Goal: Information Seeking & Learning: Learn about a topic

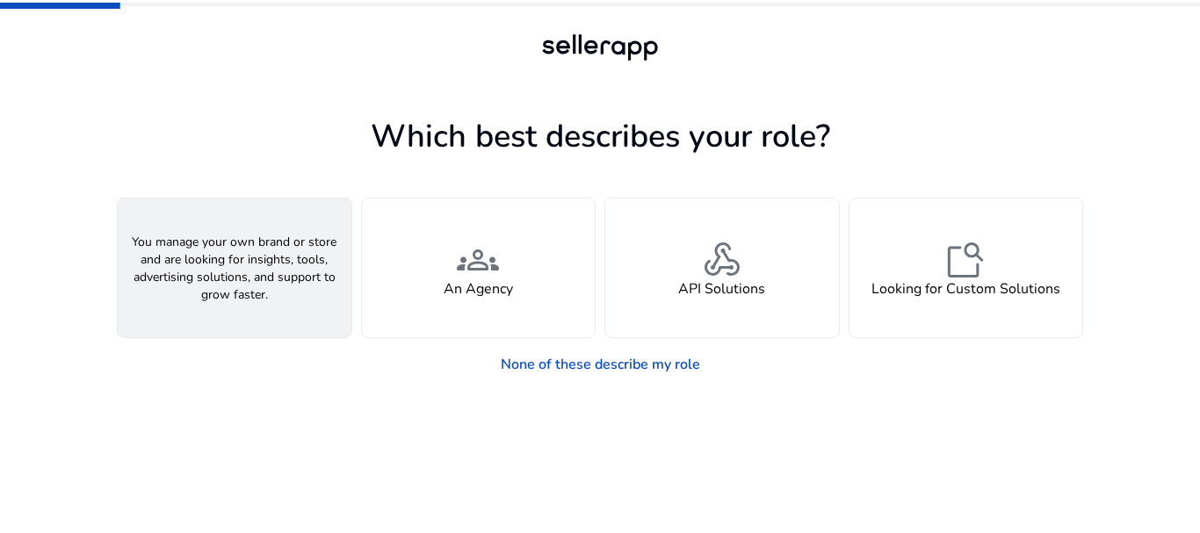
click at [247, 261] on span "person" at bounding box center [234, 260] width 42 height 42
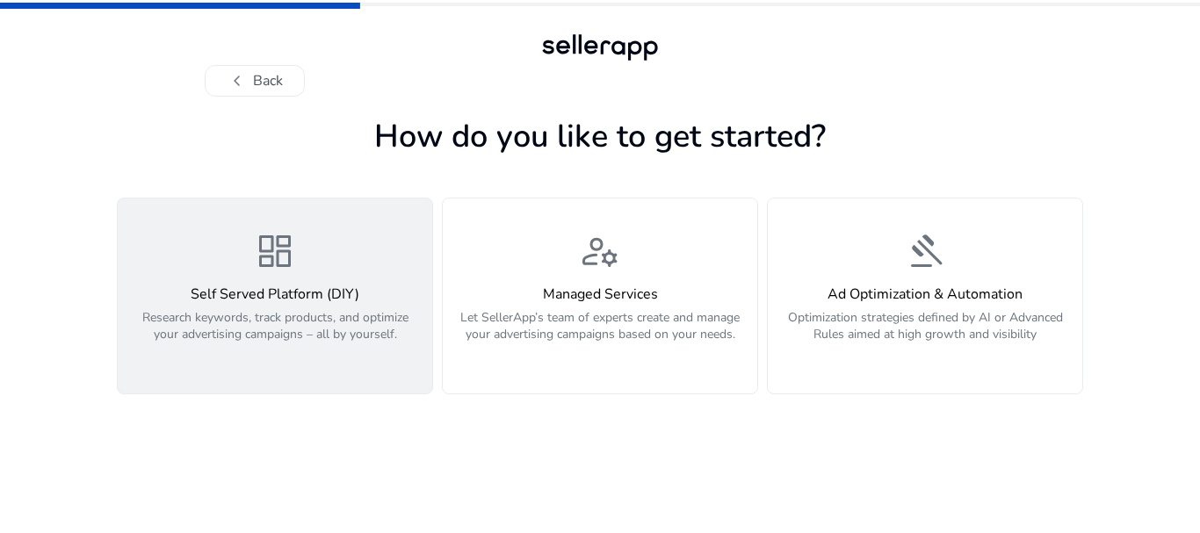
click at [313, 269] on div "dashboard Self Served Platform (DIY) Research keywords, track products, and opt…" at bounding box center [274, 296] width 293 height 132
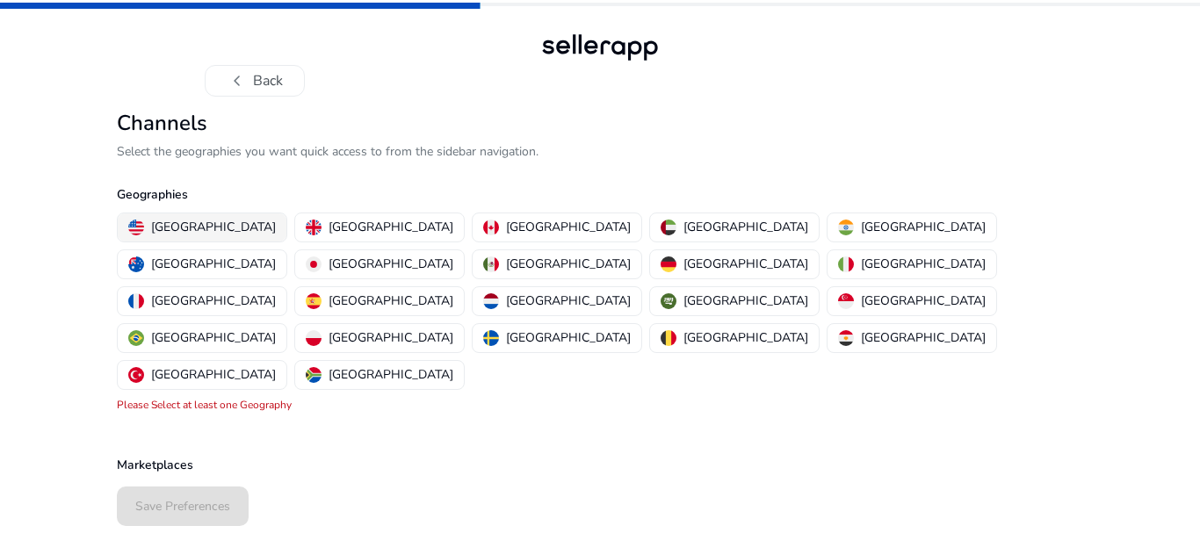
click at [170, 227] on p "[GEOGRAPHIC_DATA]" at bounding box center [213, 227] width 125 height 18
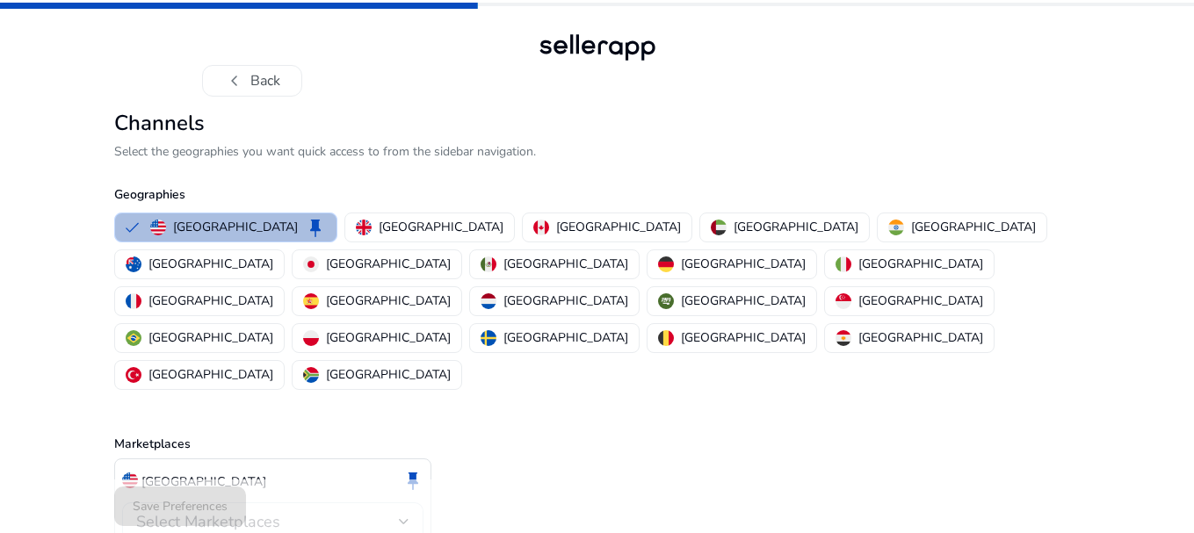
scroll to position [34, 0]
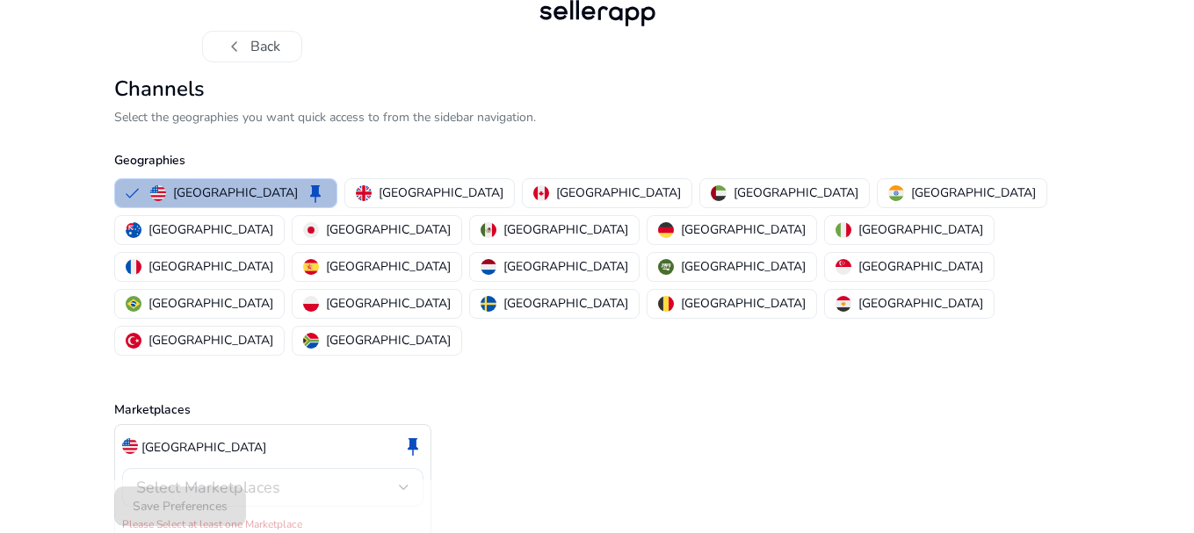
click at [393, 468] on div "Select Marketplaces" at bounding box center [272, 487] width 273 height 39
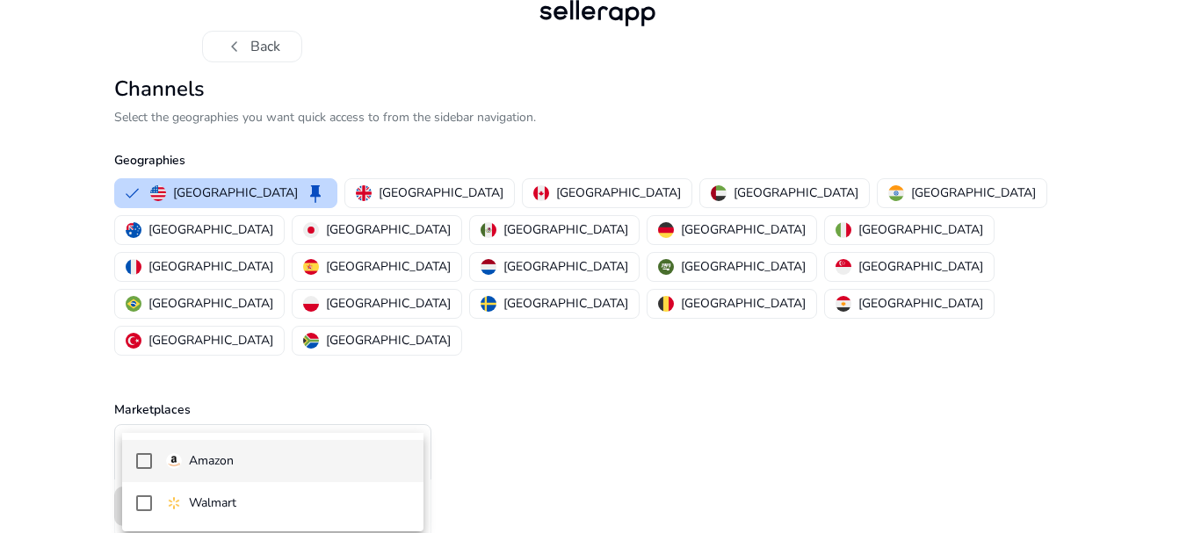
click at [336, 460] on span "Amazon" at bounding box center [287, 460] width 243 height 19
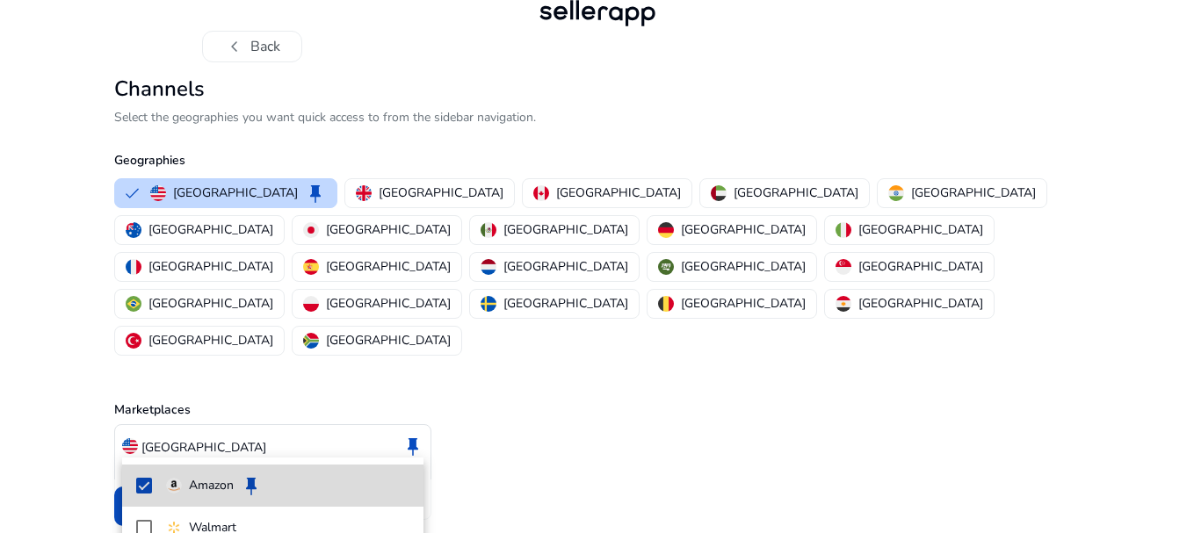
scroll to position [15, 0]
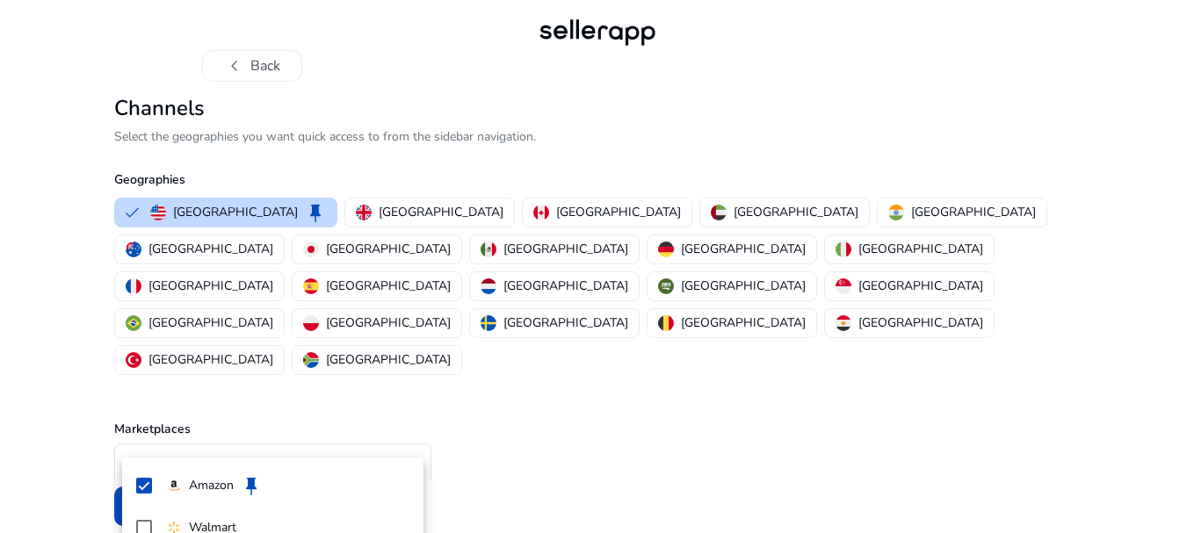
click at [723, 412] on div at bounding box center [597, 266] width 1194 height 533
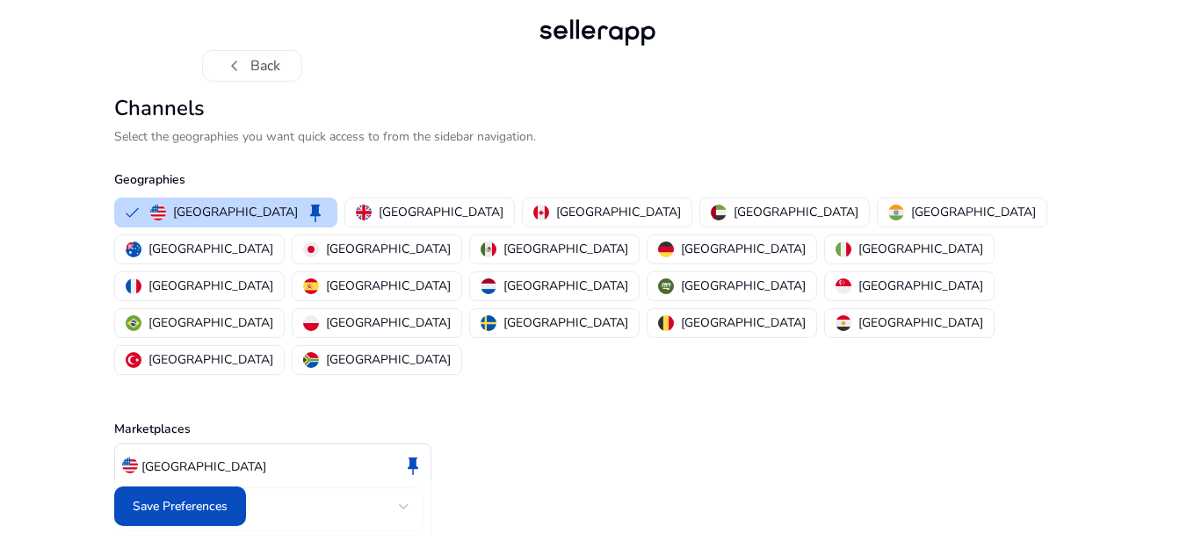
click at [411, 487] on div "Amazon" at bounding box center [272, 509] width 301 height 44
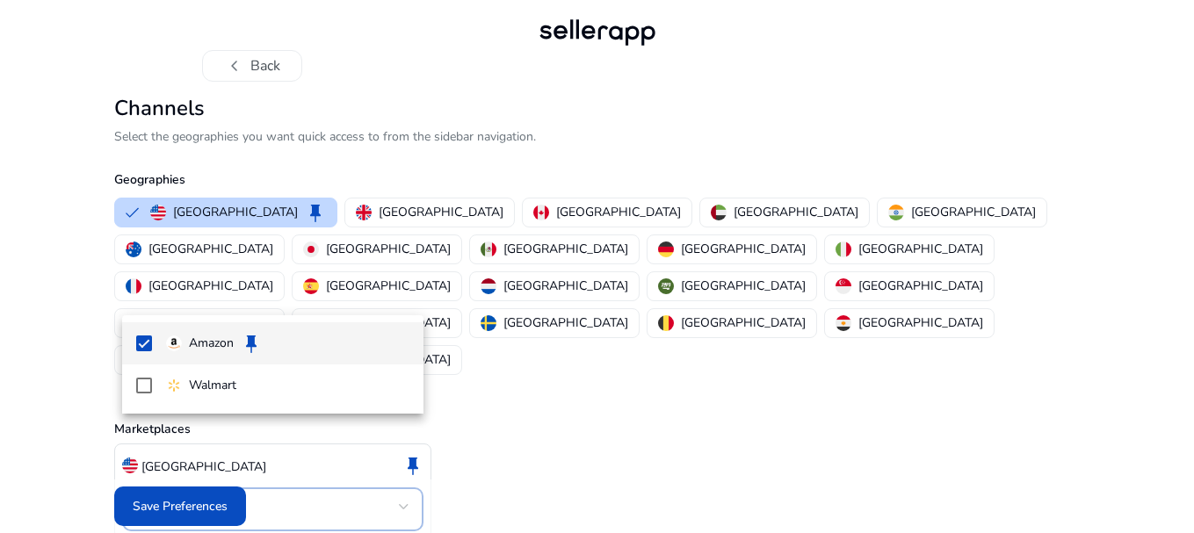
click at [567, 428] on div at bounding box center [597, 266] width 1194 height 533
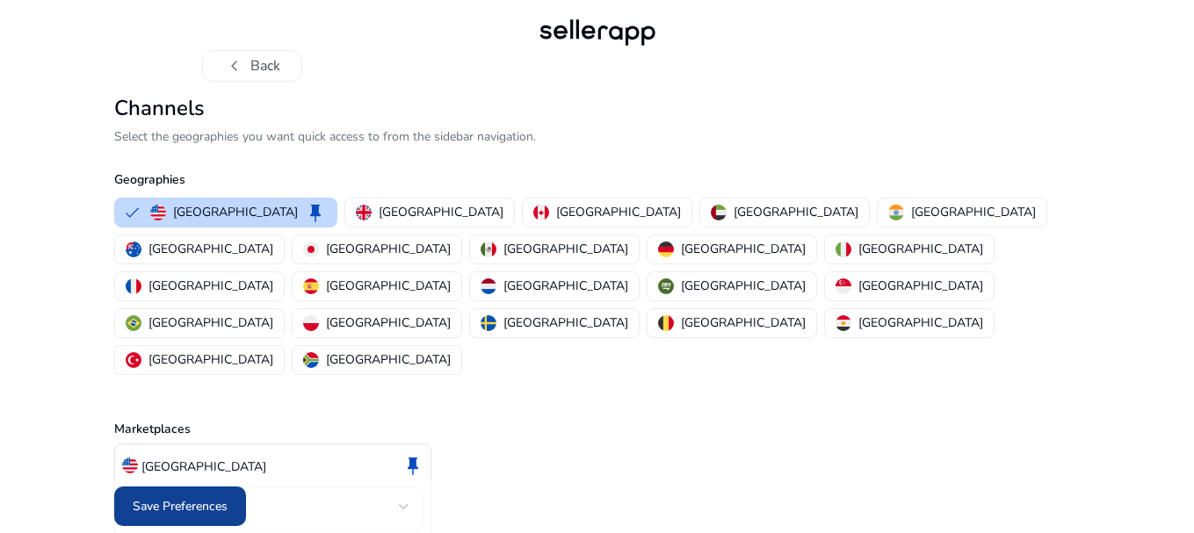
click at [203, 500] on span "Save Preferences" at bounding box center [180, 506] width 95 height 18
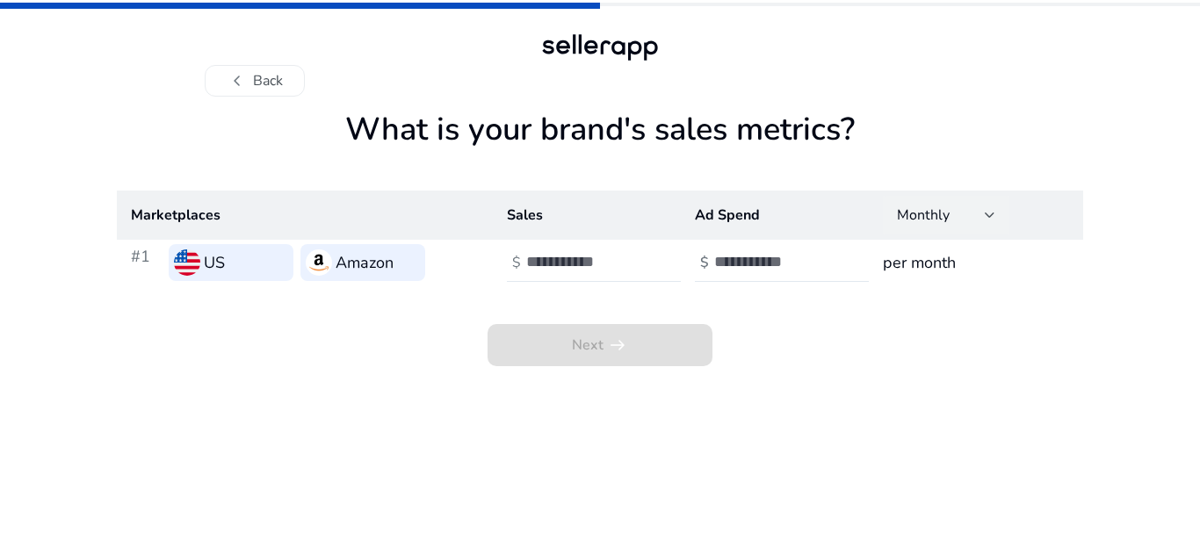
click at [990, 220] on div at bounding box center [990, 215] width 11 height 21
click at [990, 220] on div at bounding box center [600, 266] width 1200 height 533
click at [592, 267] on input "number" at bounding box center [585, 261] width 119 height 19
type input "***"
click at [760, 260] on input "number" at bounding box center [773, 261] width 119 height 19
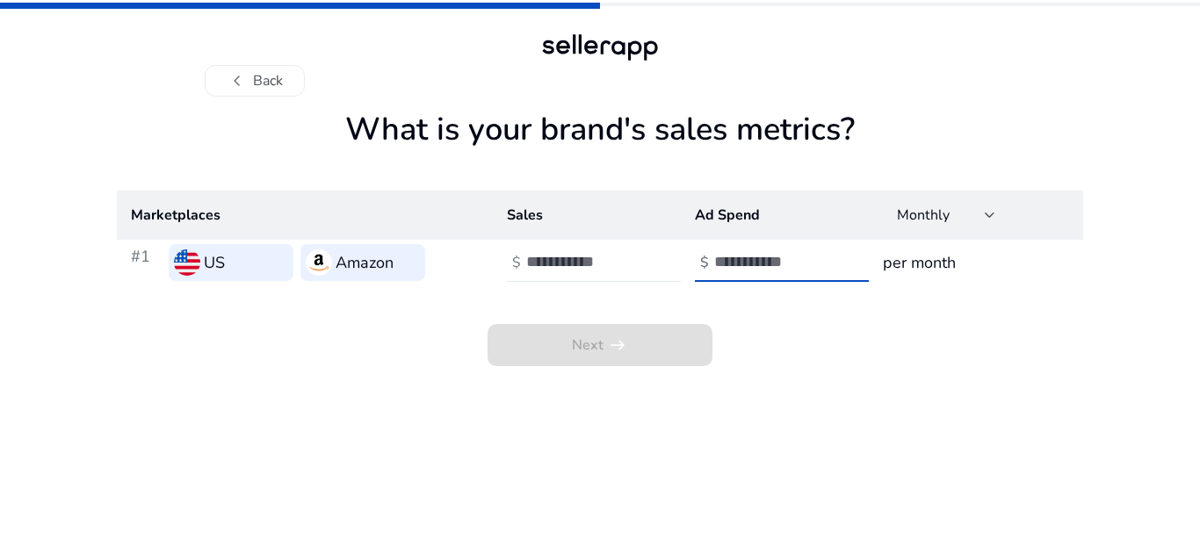
type input "*"
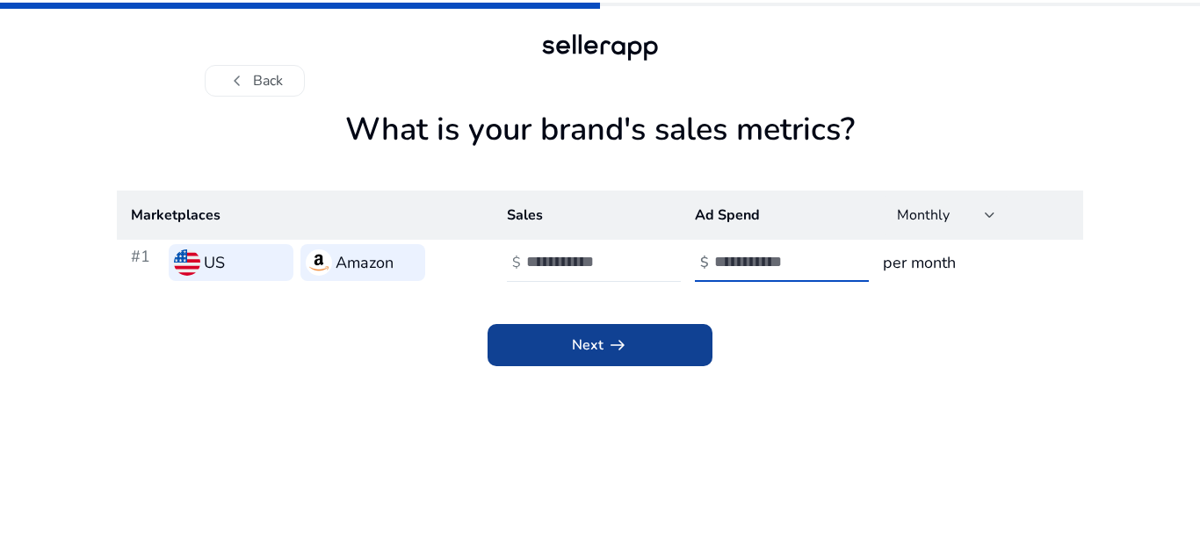
type input "**"
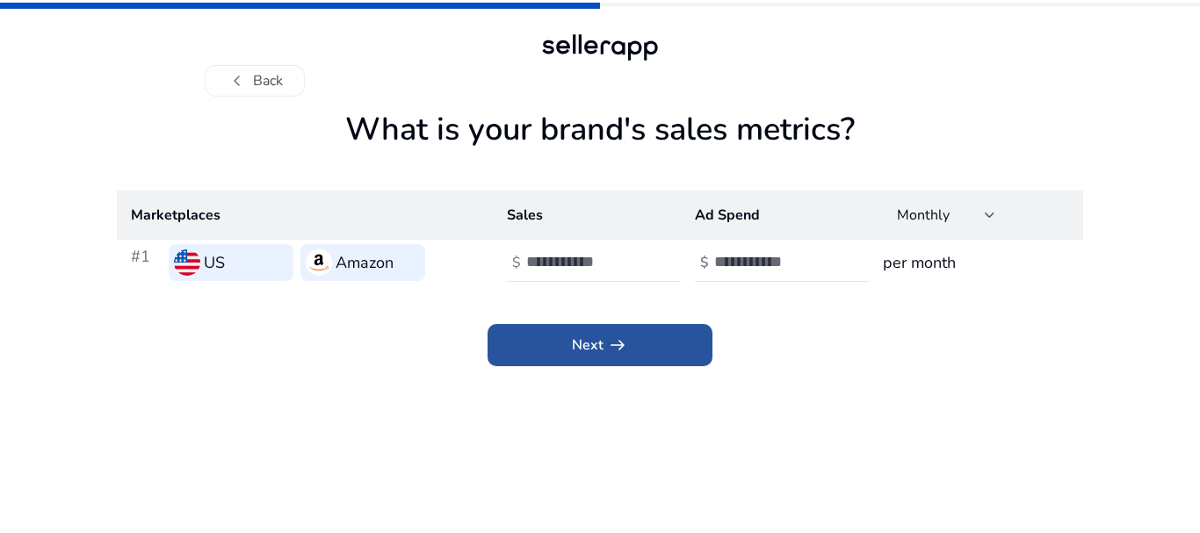
click at [687, 339] on span at bounding box center [599, 345] width 225 height 42
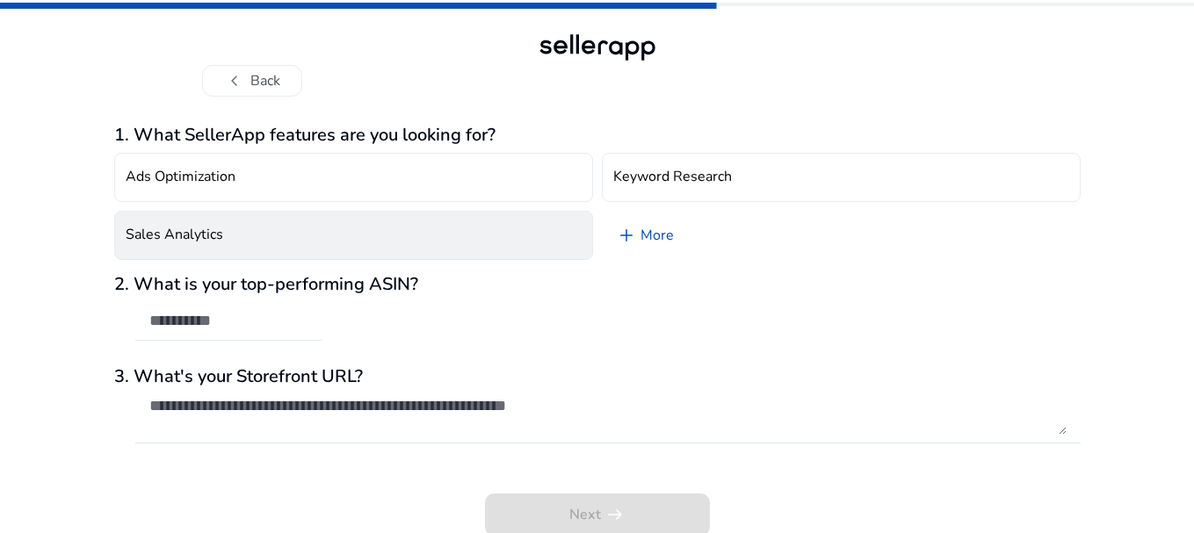
click at [247, 245] on button "Sales Analytics" at bounding box center [353, 235] width 479 height 49
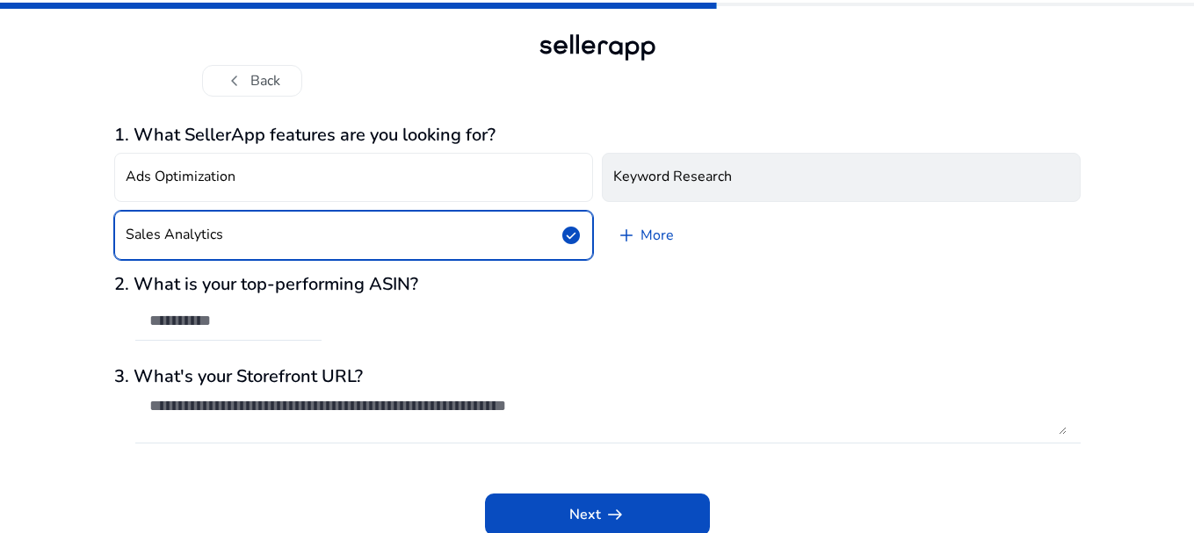
click at [686, 178] on h4 "Keyword Research" at bounding box center [672, 177] width 119 height 17
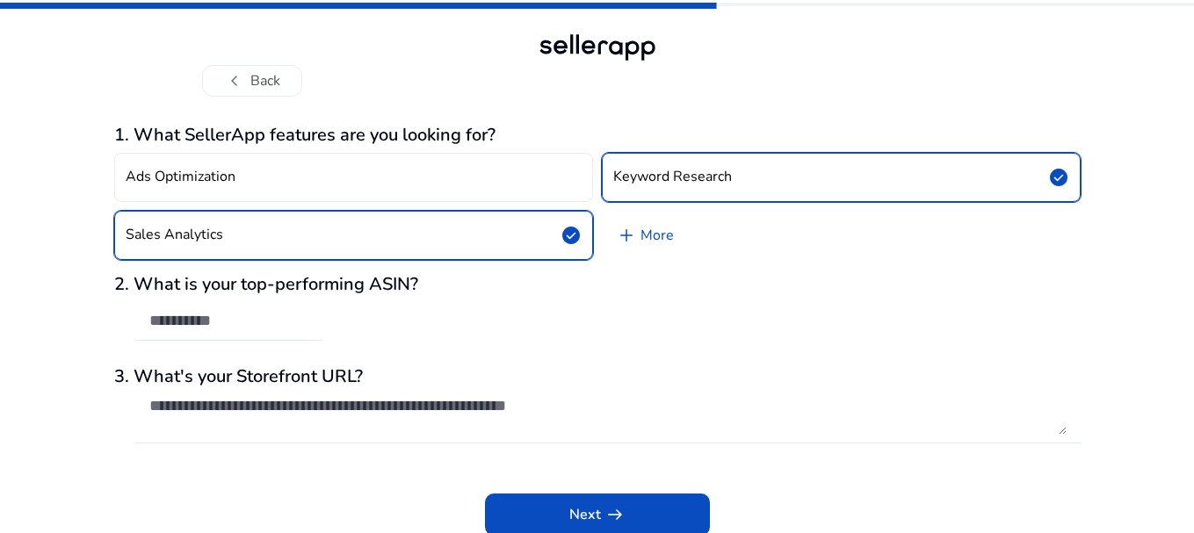
scroll to position [3, 0]
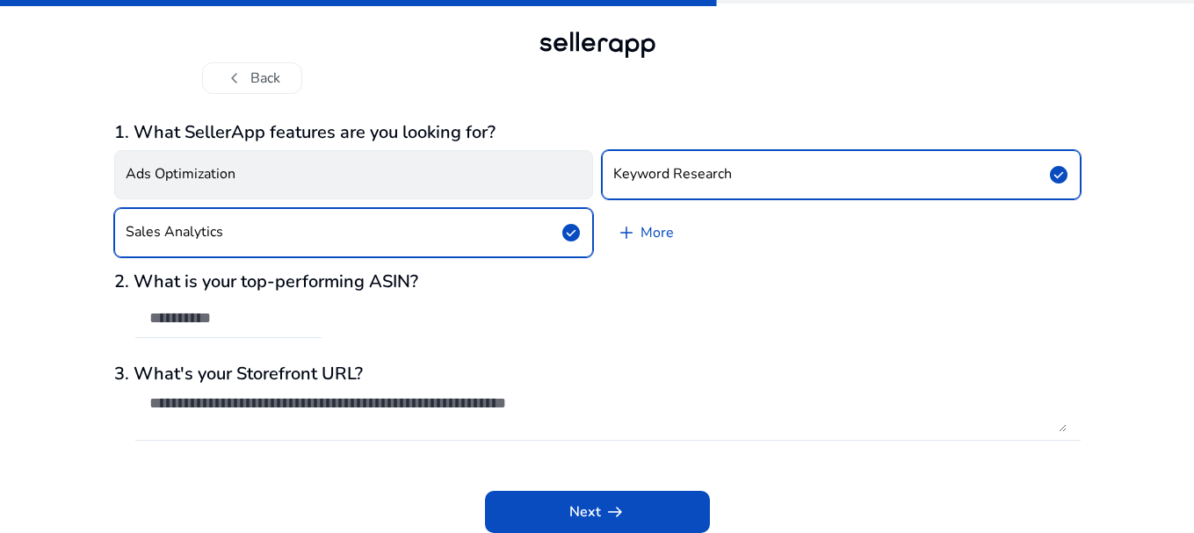
click at [392, 171] on button "Ads Optimization" at bounding box center [353, 174] width 479 height 49
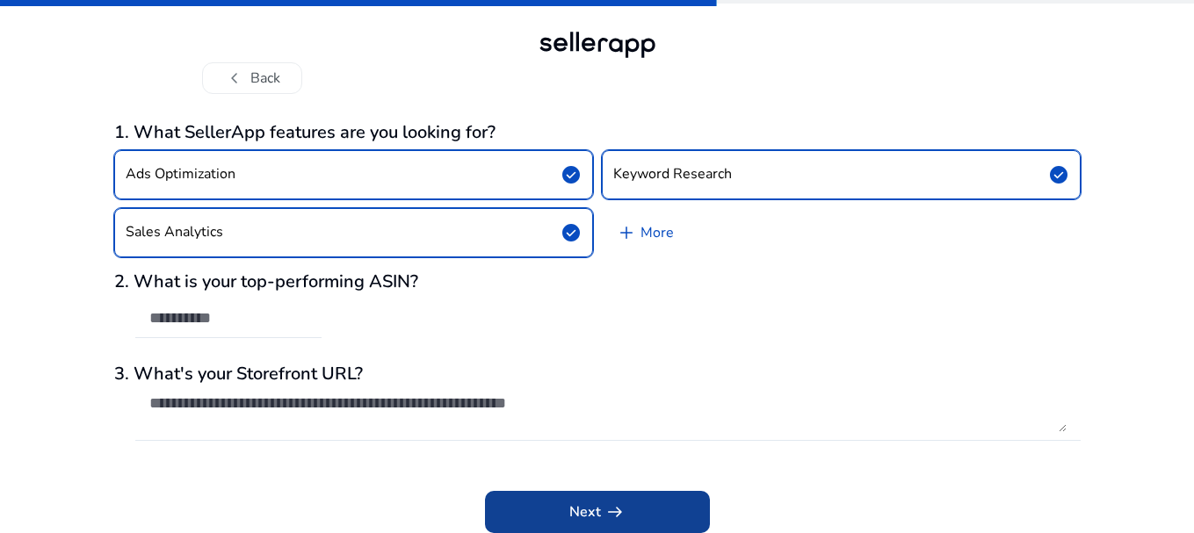
click at [598, 505] on span "Next arrow_right_alt" at bounding box center [597, 512] width 56 height 21
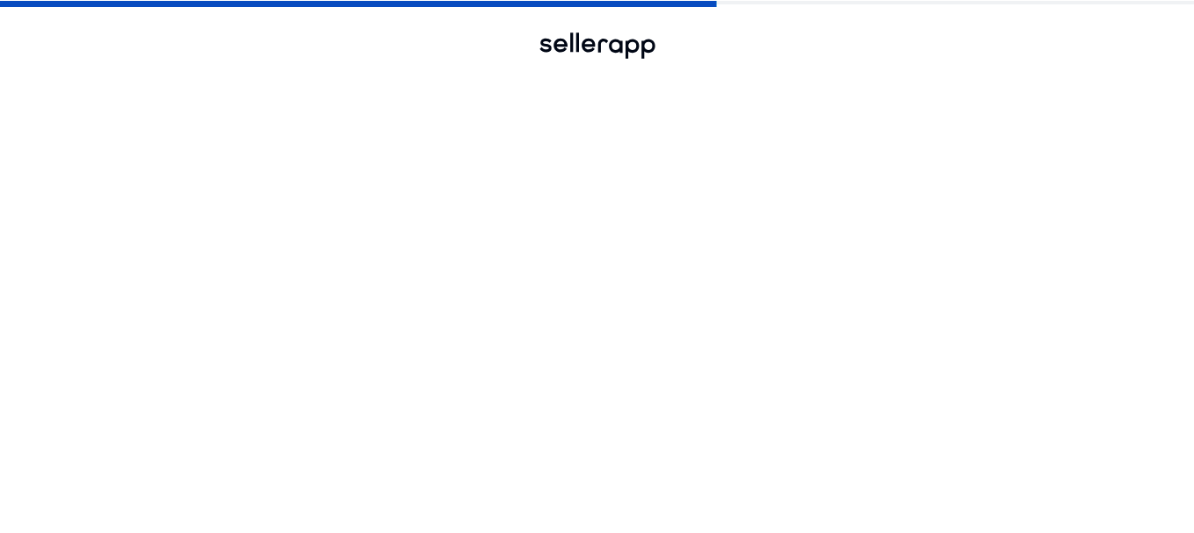
scroll to position [0, 0]
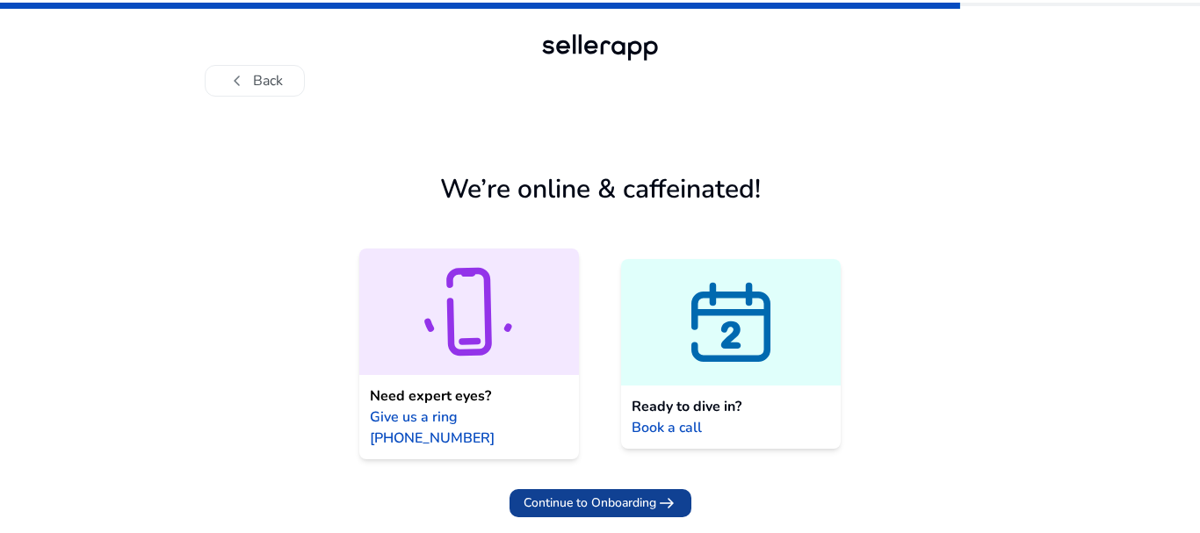
click at [579, 494] on span "Continue to Onboarding" at bounding box center [589, 503] width 133 height 18
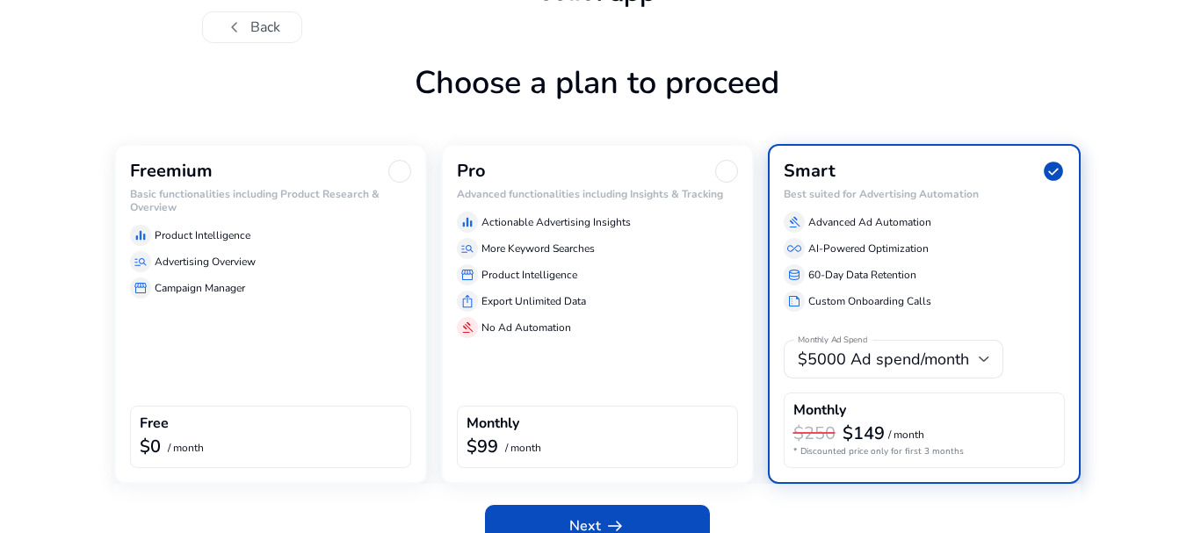
scroll to position [82, 0]
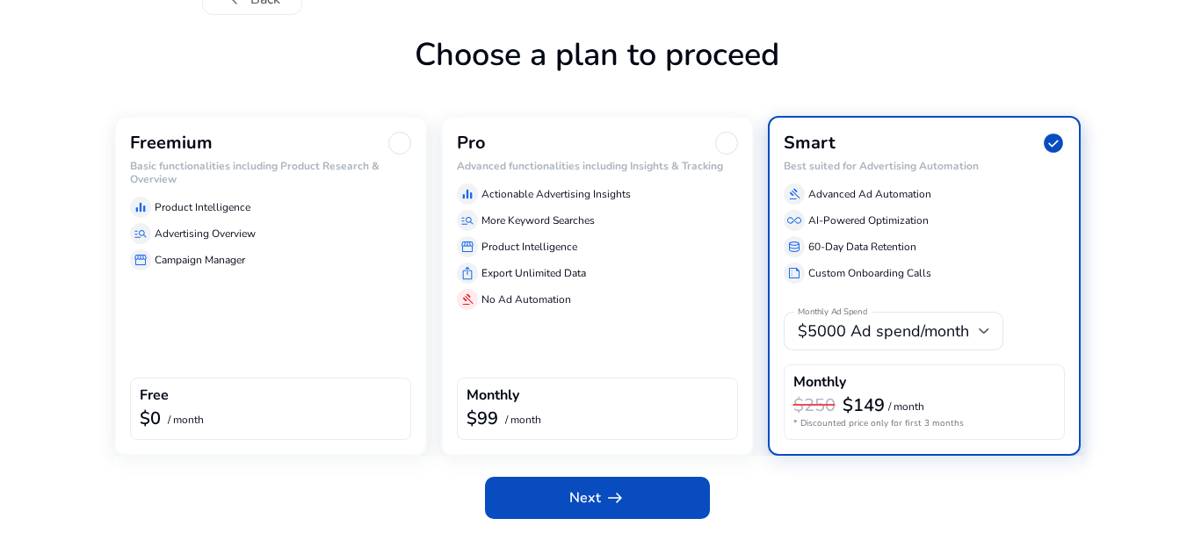
click at [244, 415] on div "$0 / month" at bounding box center [271, 419] width 262 height 23
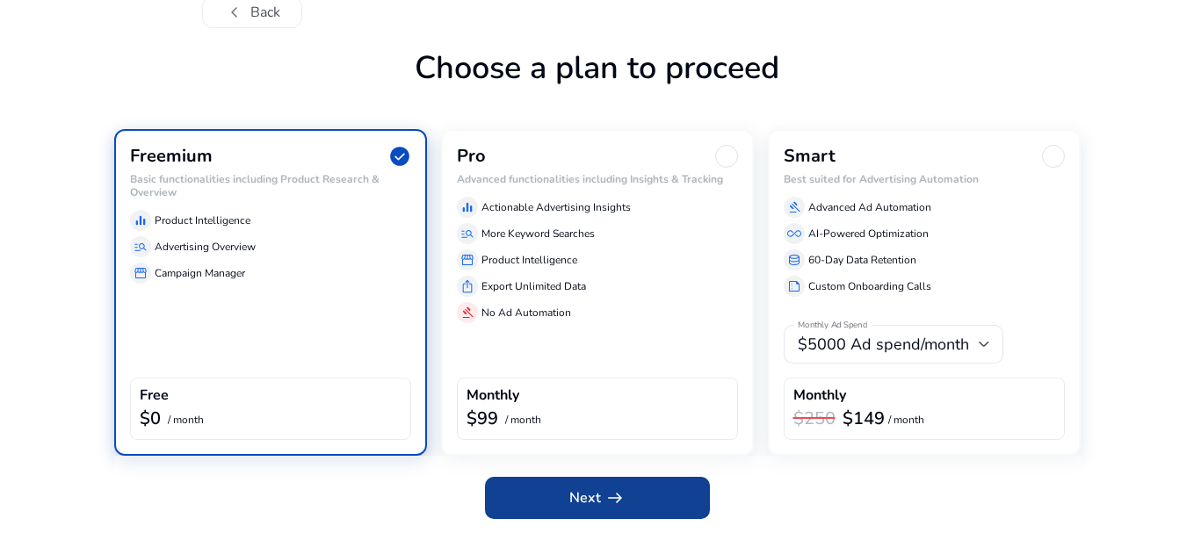
click at [514, 505] on span at bounding box center [597, 498] width 225 height 42
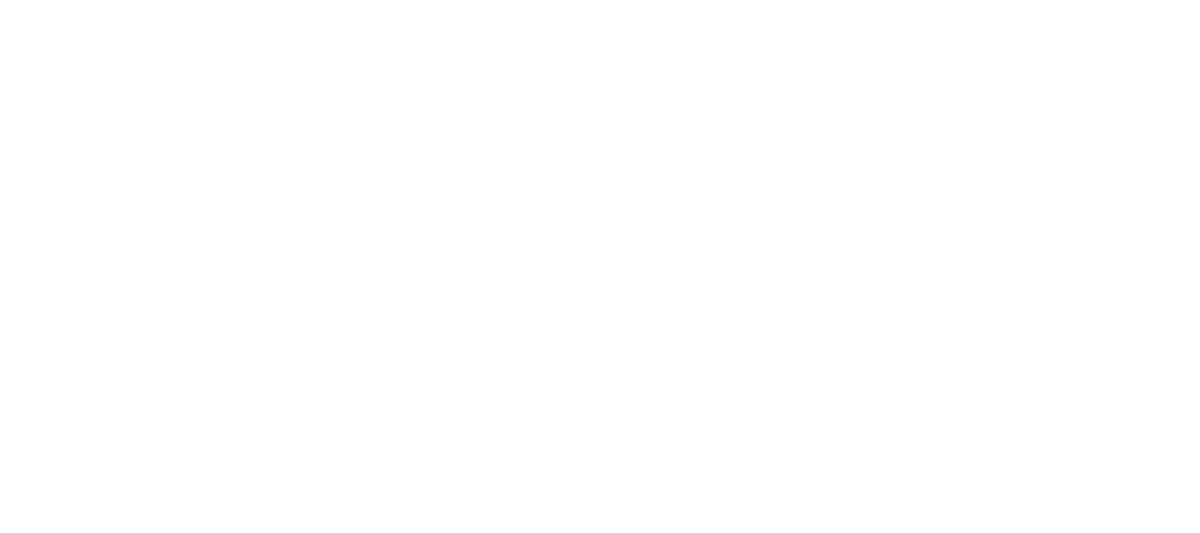
scroll to position [0, 0]
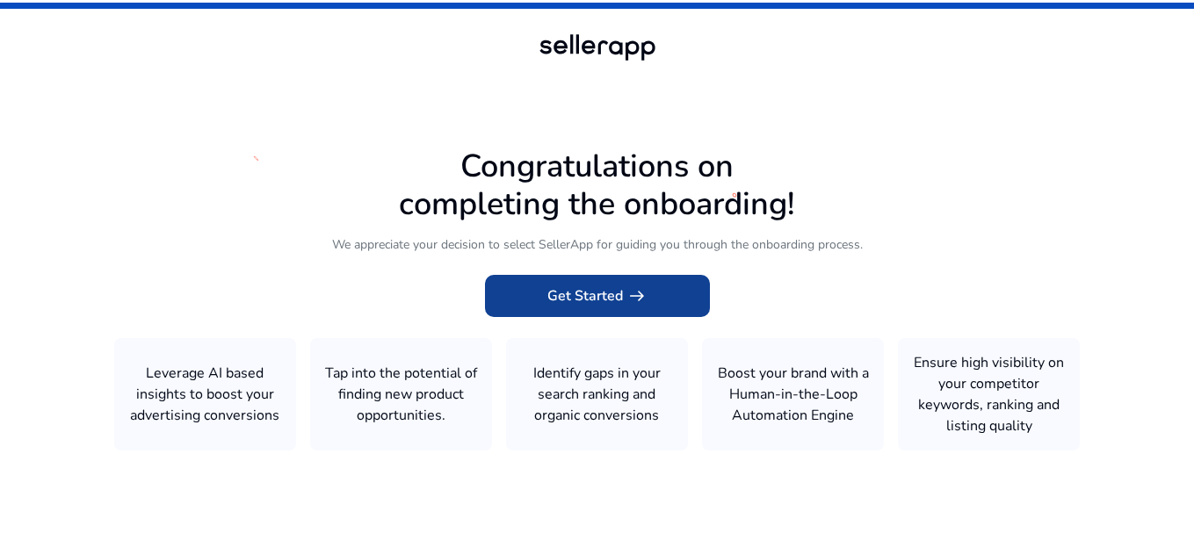
click at [626, 281] on span at bounding box center [597, 296] width 225 height 42
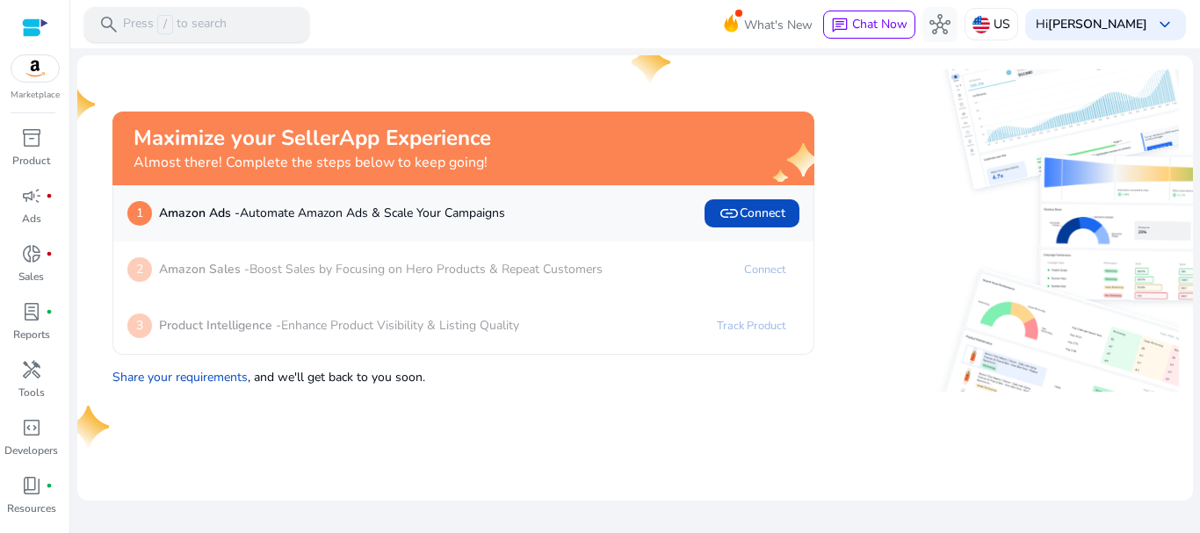
click at [224, 31] on p "Press / to search" at bounding box center [175, 24] width 104 height 19
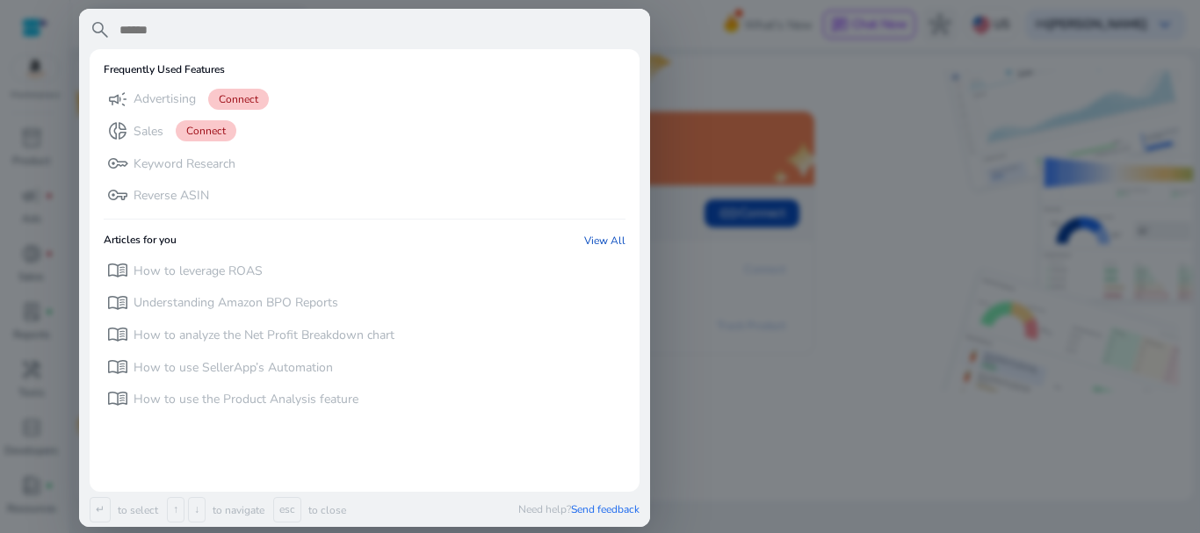
click at [224, 31] on input "text" at bounding box center [379, 29] width 522 height 21
click at [813, 34] on div at bounding box center [600, 266] width 1200 height 533
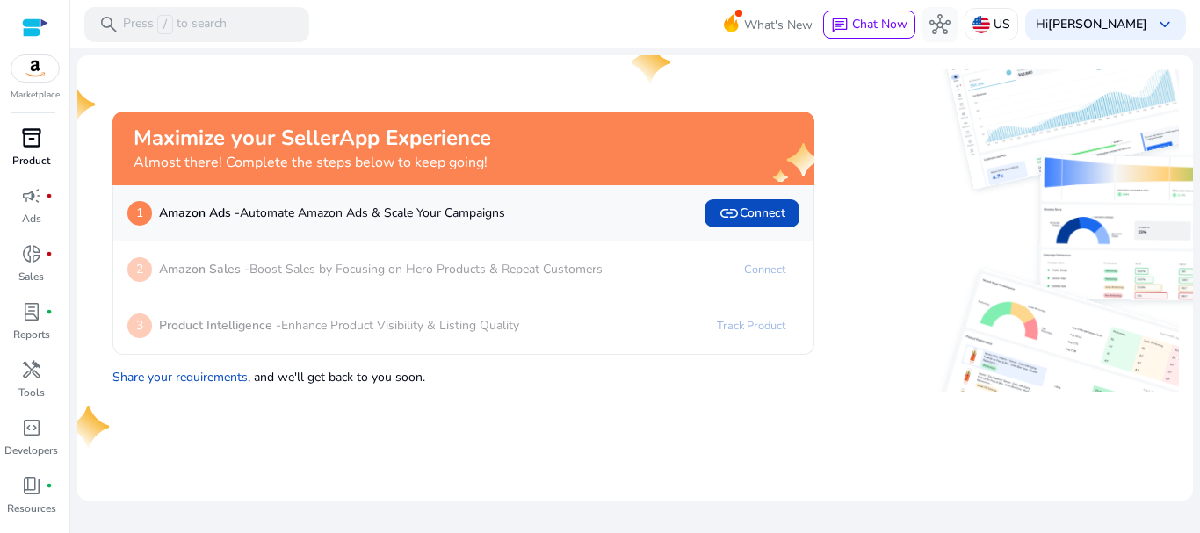
click at [40, 140] on span "inventory_2" at bounding box center [31, 137] width 21 height 21
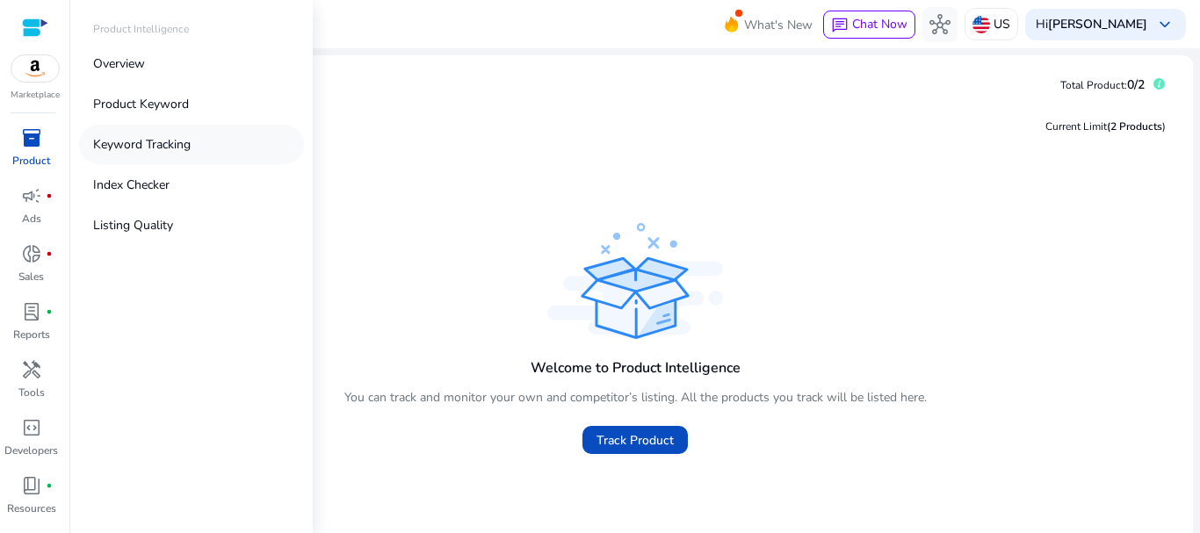
click at [162, 147] on p "Keyword Tracking" at bounding box center [141, 144] width 97 height 18
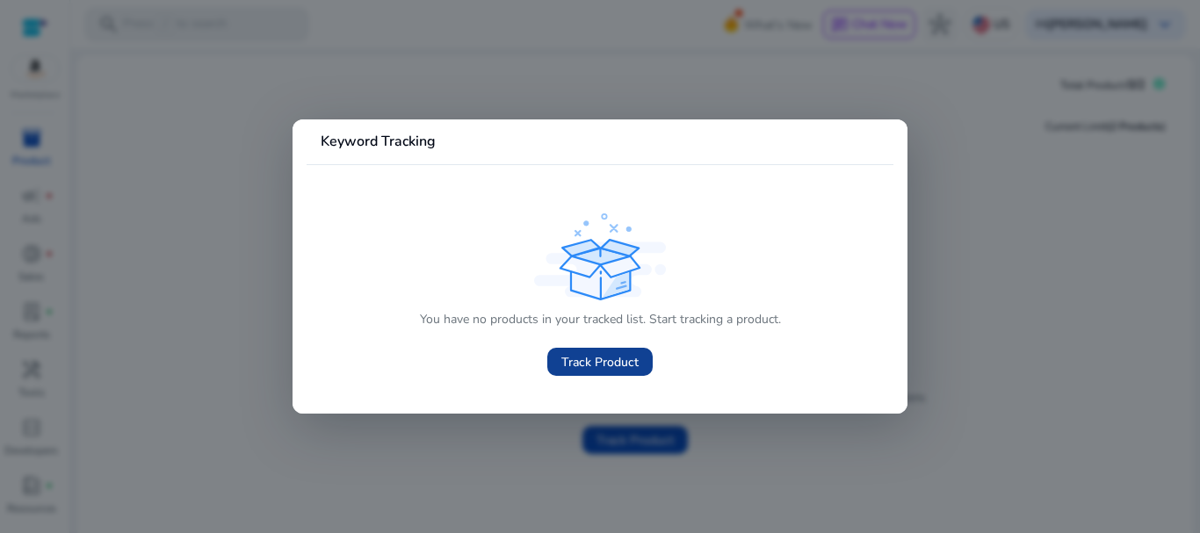
click at [583, 364] on span "Track Product" at bounding box center [599, 362] width 77 height 18
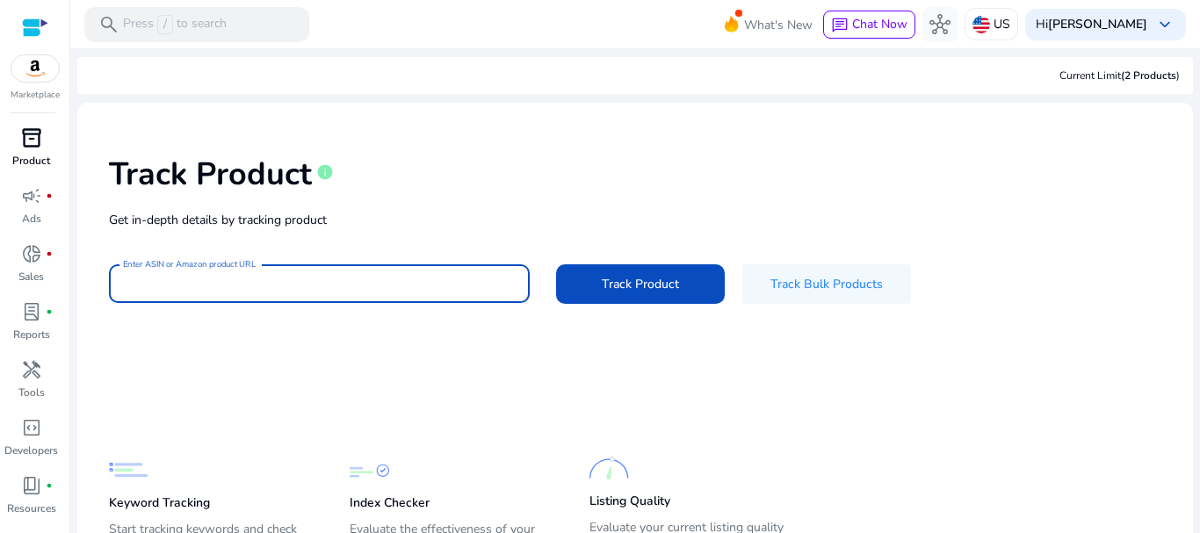
click at [372, 282] on input "Enter ASIN or Amazon product URL" at bounding box center [319, 283] width 393 height 19
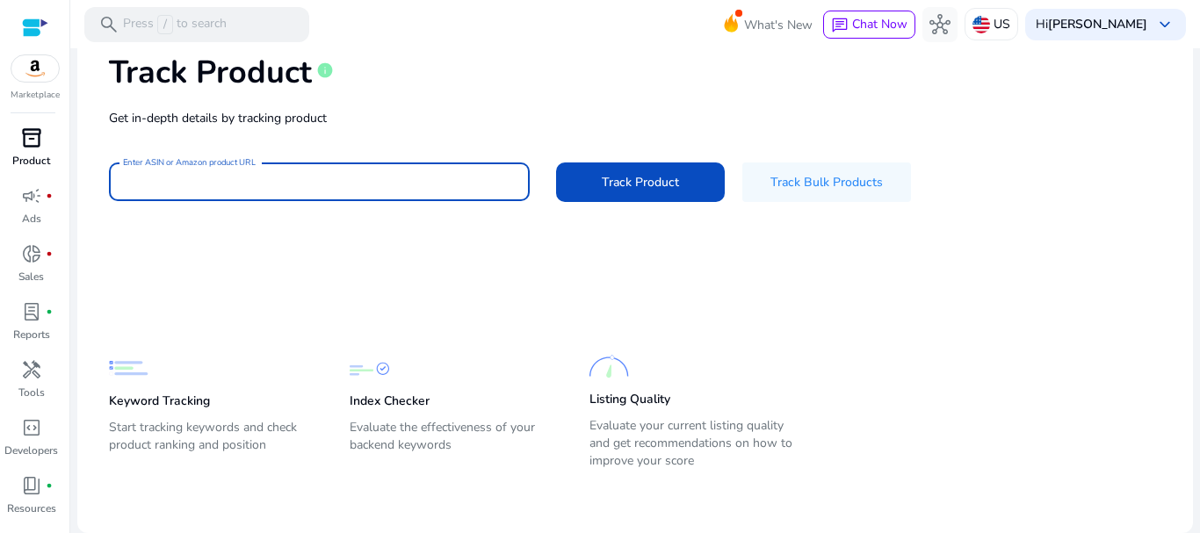
paste input "**********"
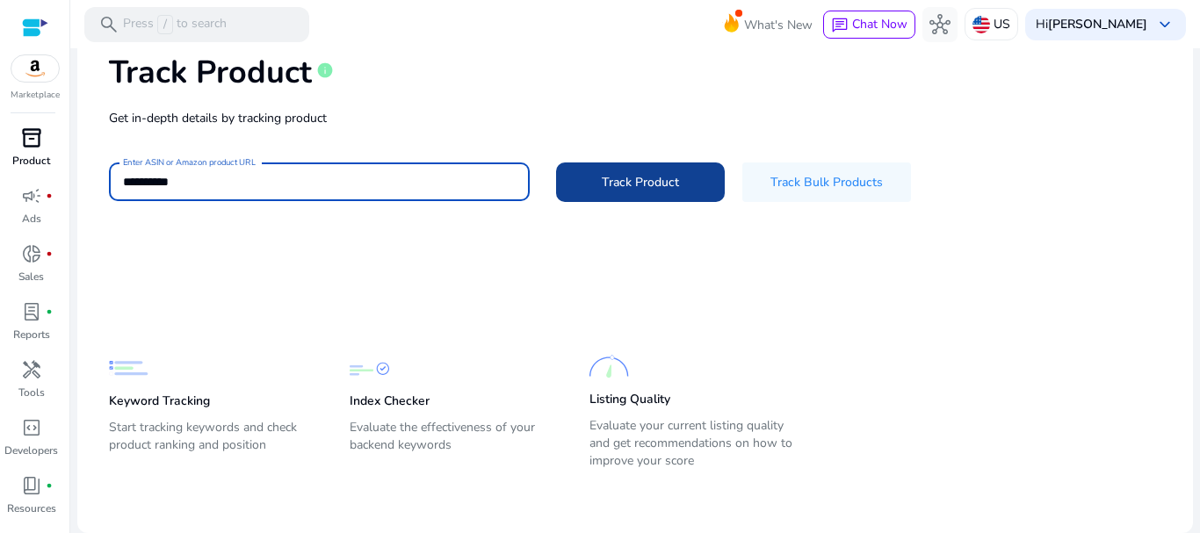
type input "**********"
click at [633, 191] on span at bounding box center [640, 182] width 169 height 42
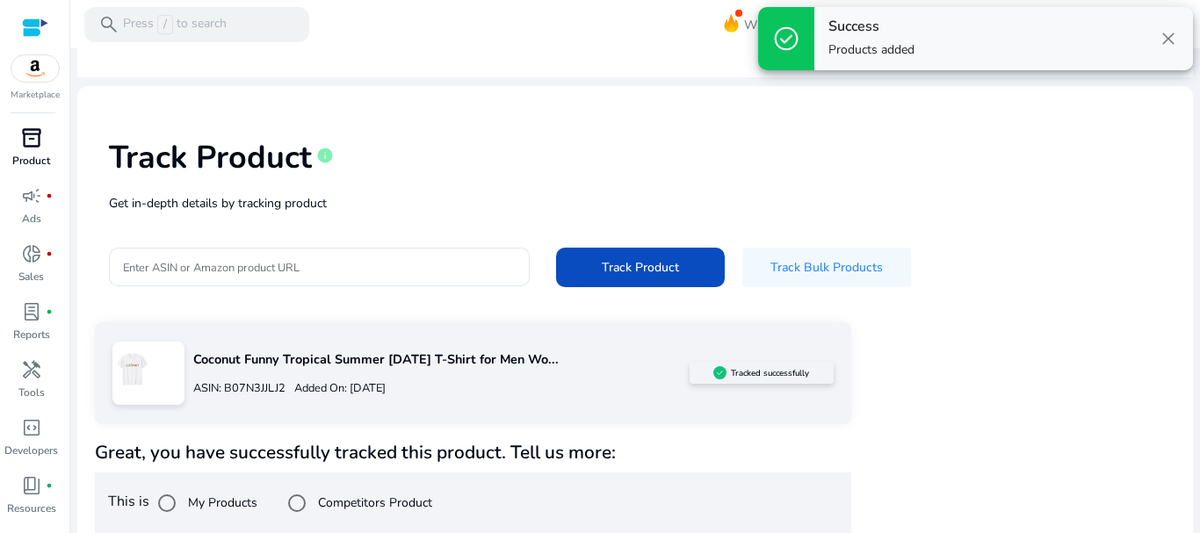
scroll to position [31, 0]
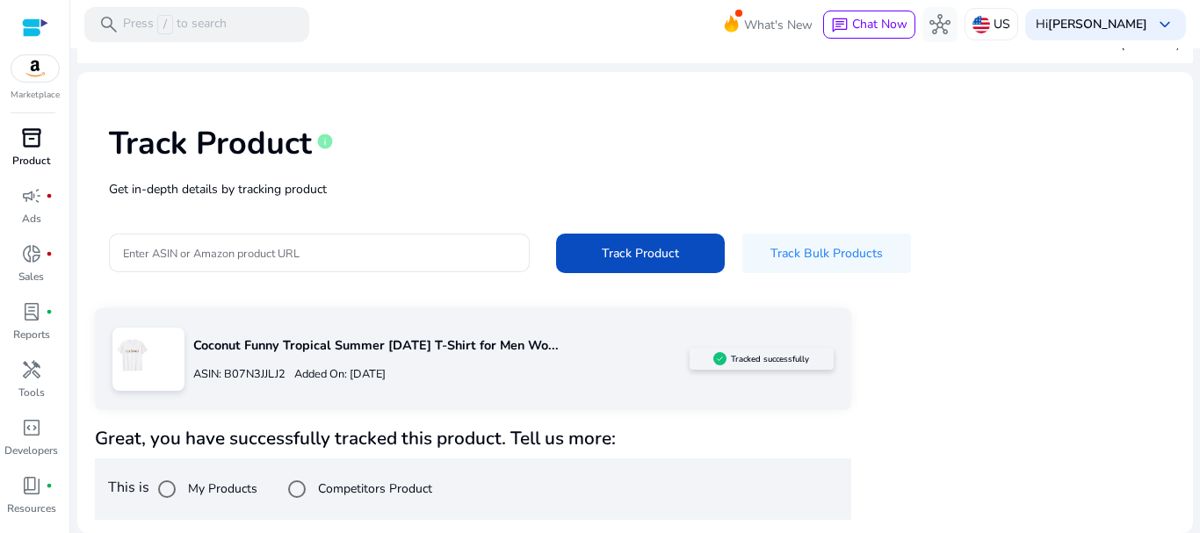
click at [923, 387] on div "Coconut Funny Tropical Summer [DATE] T-Shirt for Men Wo... ASIN: B07N3JJLJ2 Add…" at bounding box center [635, 414] width 1080 height 212
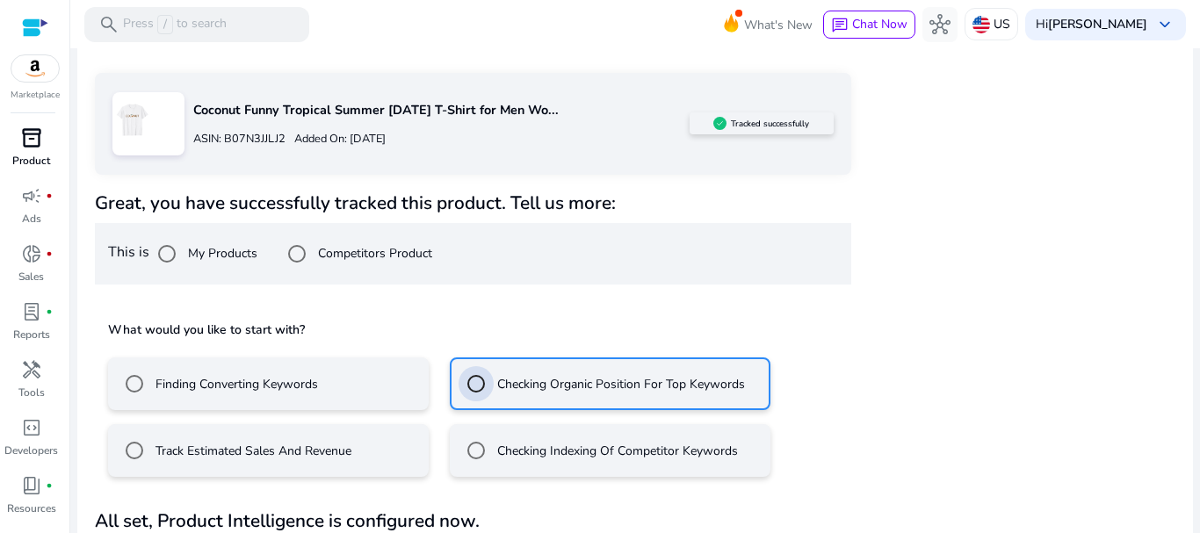
scroll to position [314, 0]
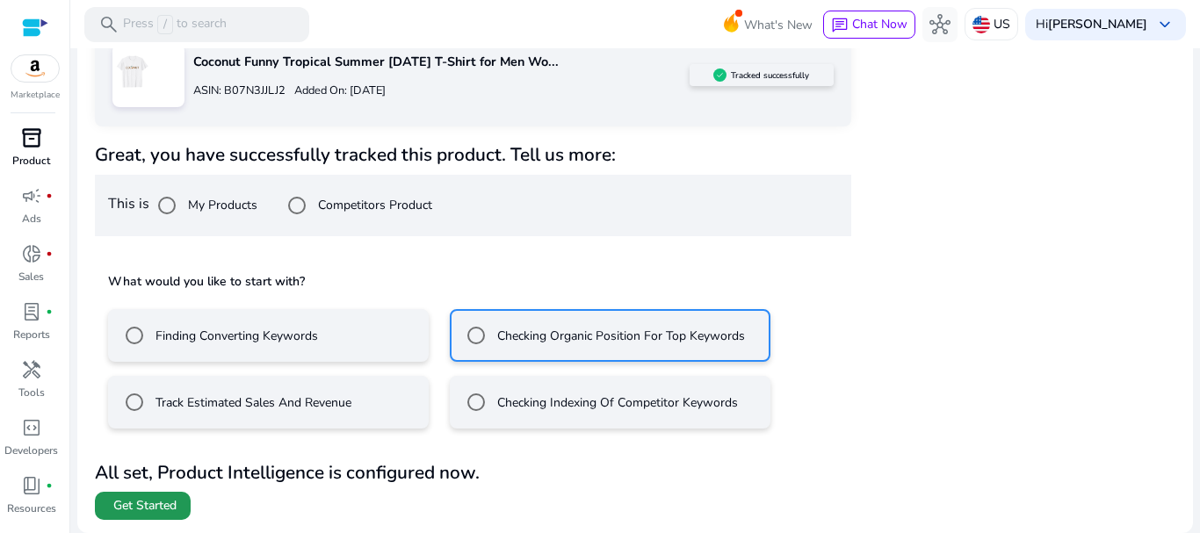
click at [133, 509] on span "Get Started" at bounding box center [144, 506] width 63 height 18
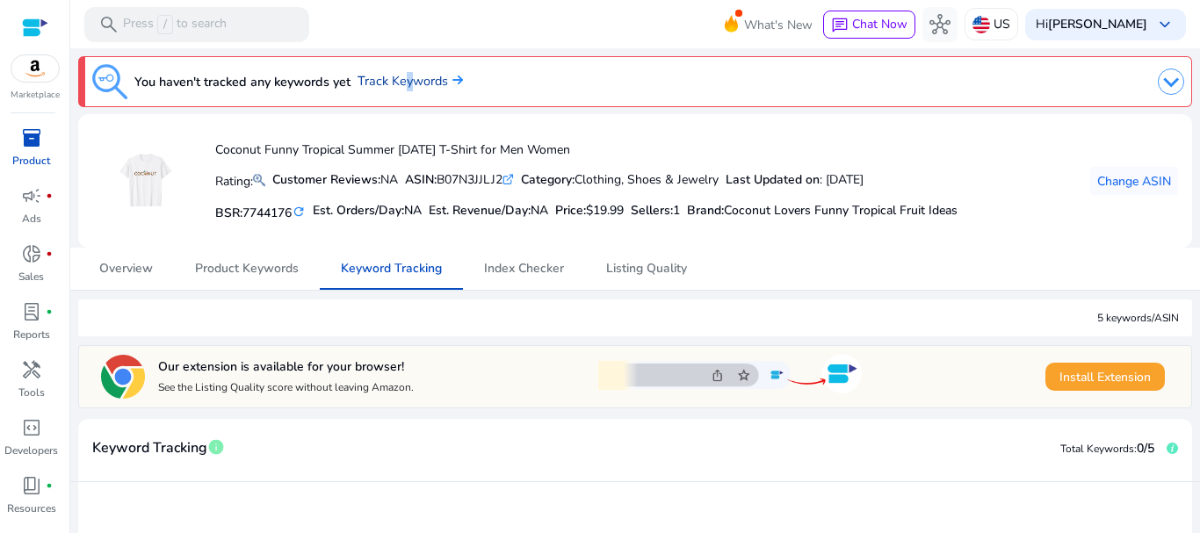
click at [404, 77] on link "Track Keywords" at bounding box center [409, 81] width 105 height 19
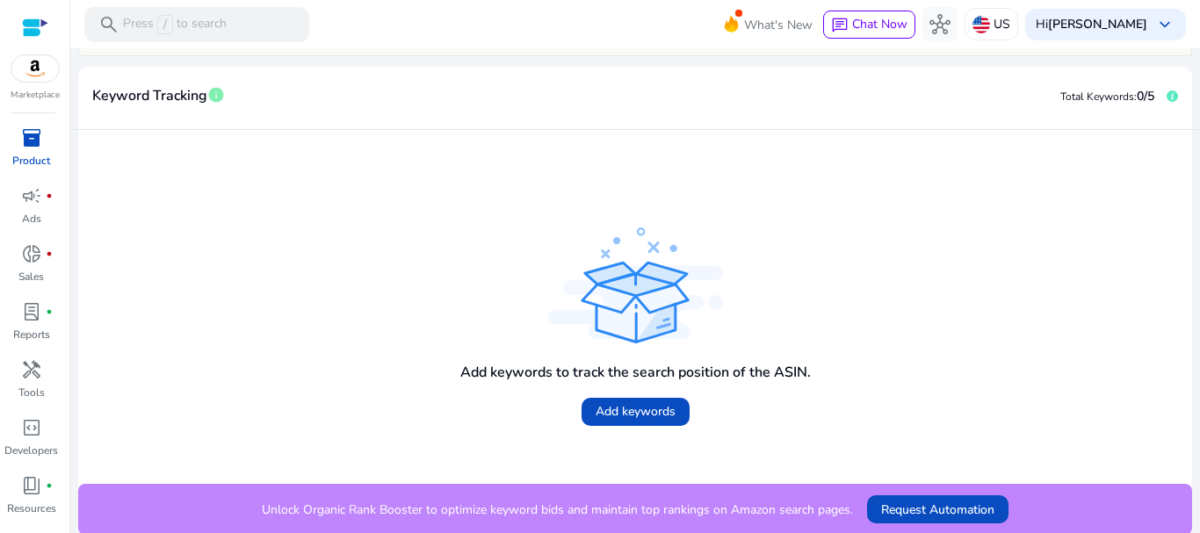
scroll to position [355, 0]
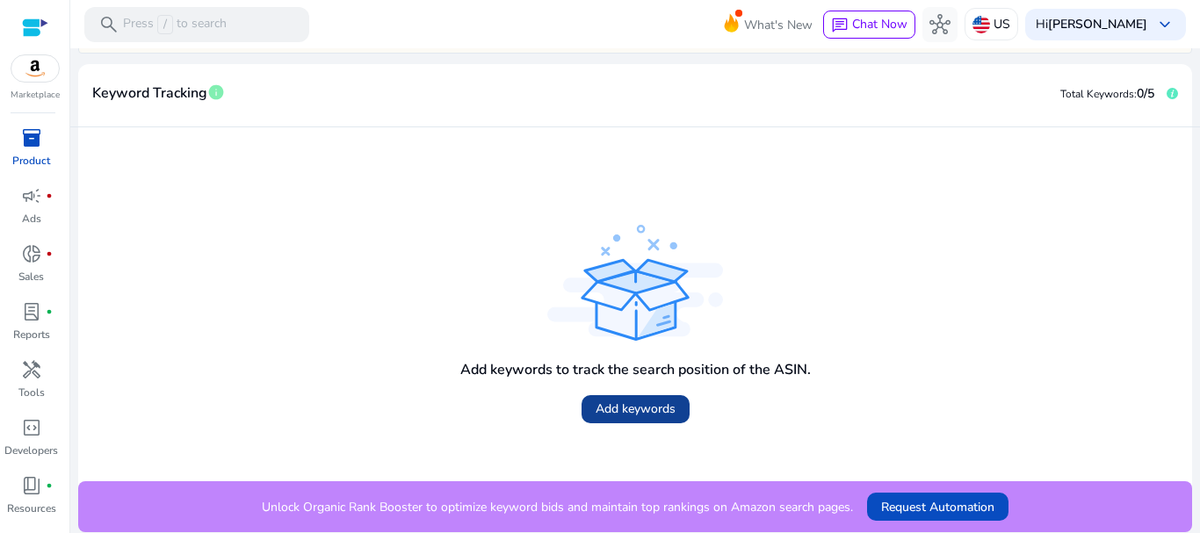
click at [607, 418] on span "Add keywords" at bounding box center [635, 409] width 80 height 18
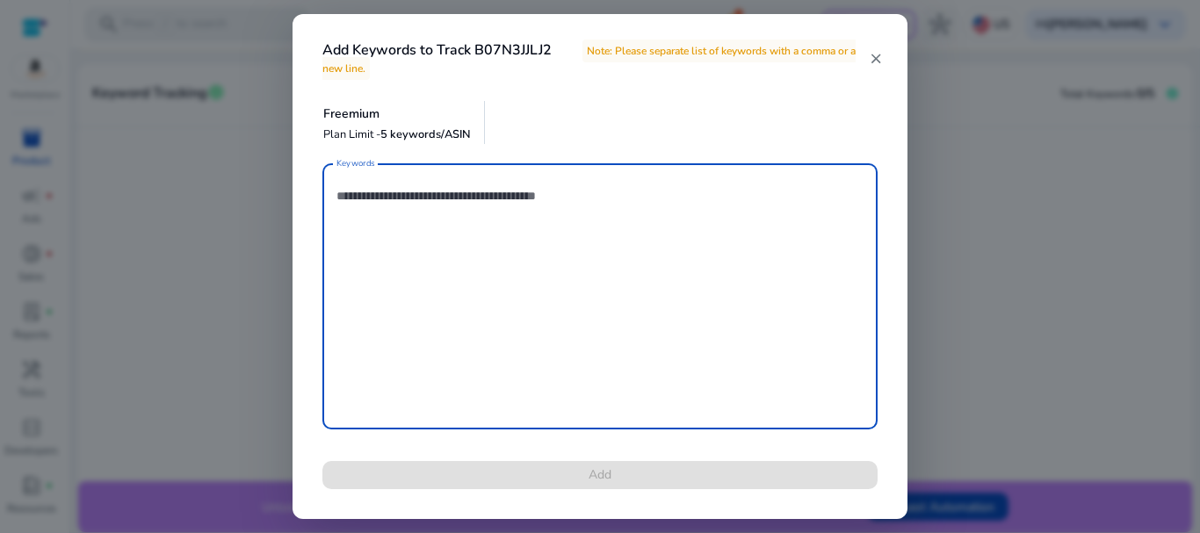
click at [871, 57] on mat-icon "close" at bounding box center [875, 59] width 15 height 16
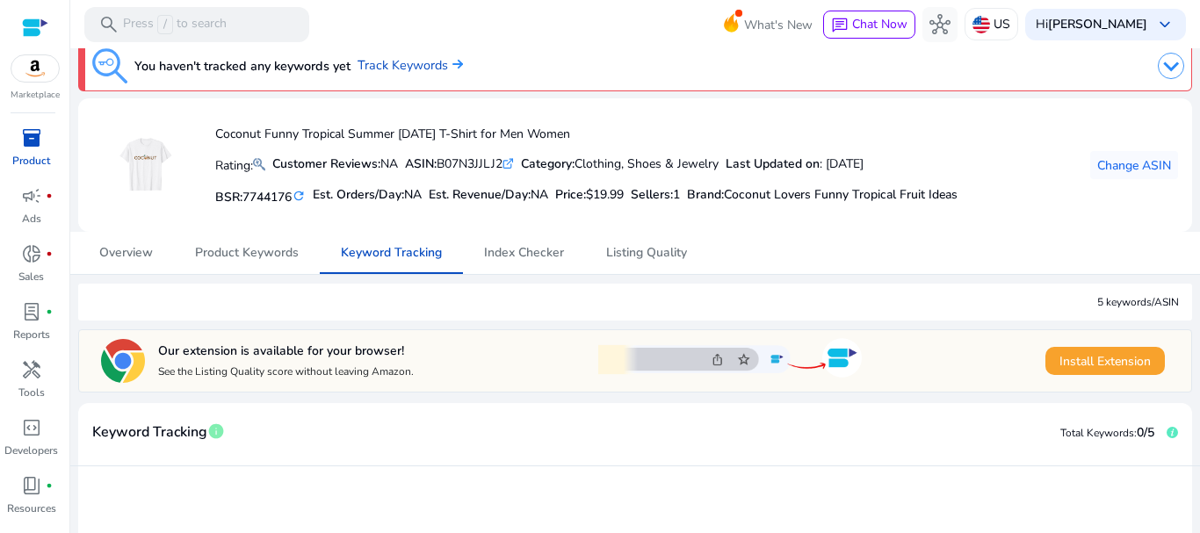
scroll to position [0, 0]
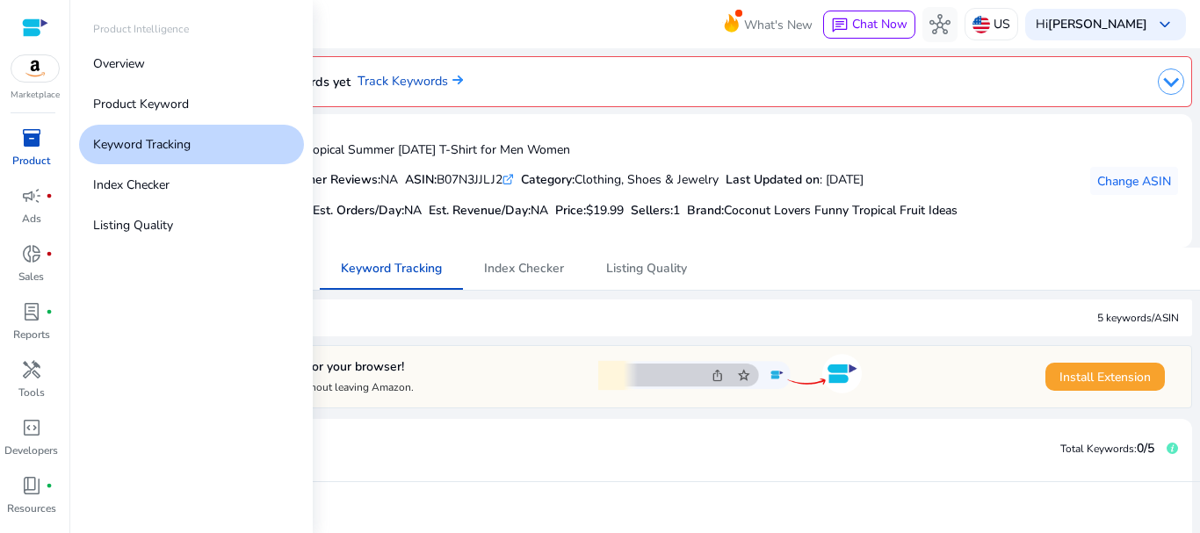
click at [32, 140] on span "inventory_2" at bounding box center [31, 137] width 21 height 21
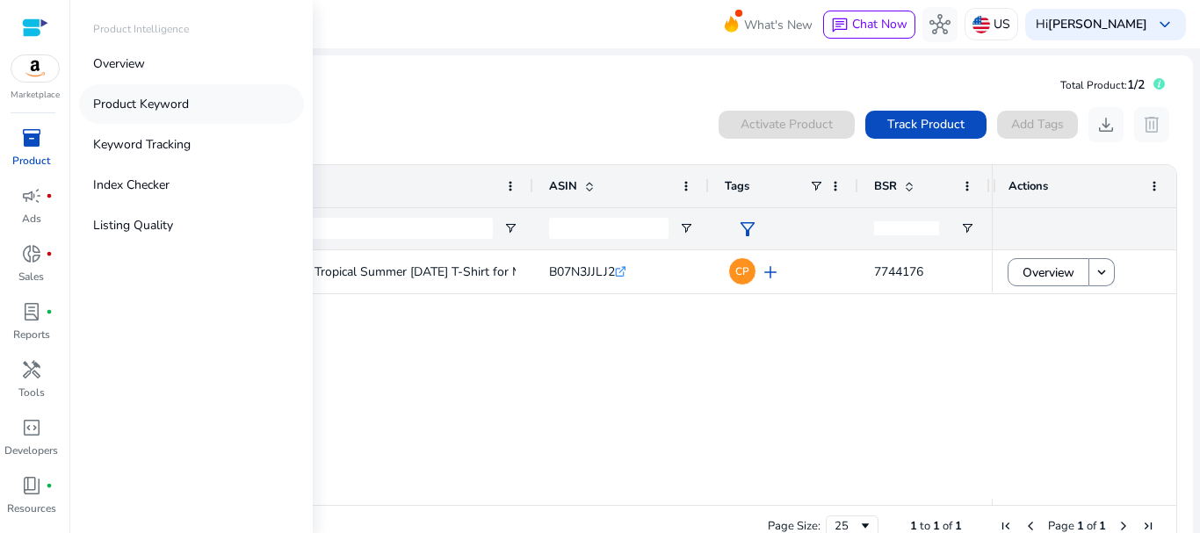
click at [121, 106] on p "Product Keyword" at bounding box center [141, 104] width 96 height 18
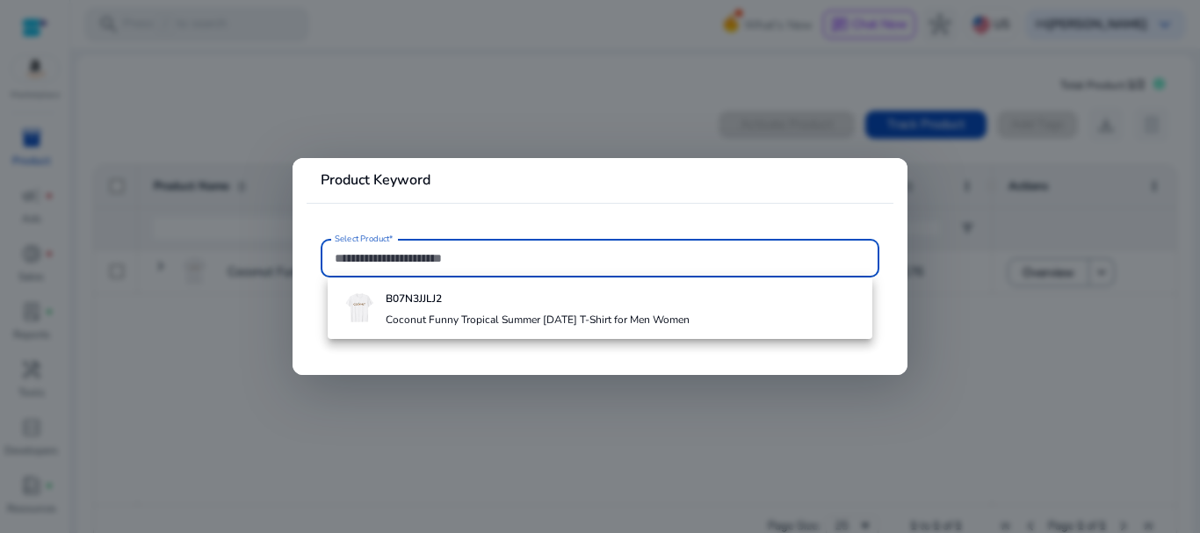
click at [383, 257] on input "Select Product*" at bounding box center [600, 258] width 530 height 19
paste input "**********"
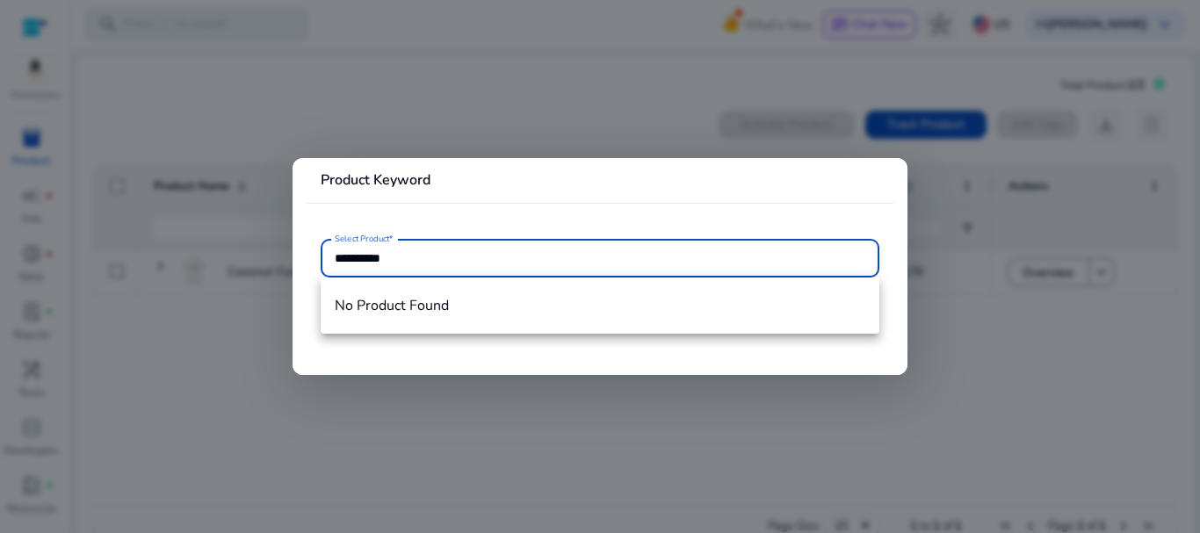
type input "**********"
click at [435, 259] on input "**********" at bounding box center [600, 258] width 530 height 19
click at [372, 415] on div at bounding box center [600, 266] width 1200 height 533
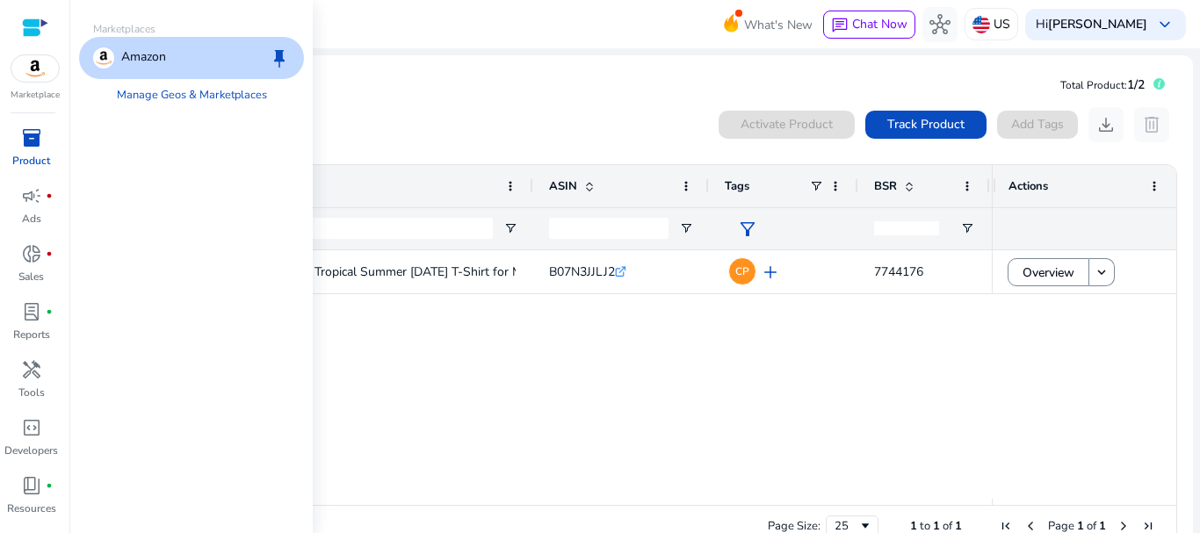
click at [27, 70] on img at bounding box center [34, 68] width 47 height 26
click at [44, 45] on div at bounding box center [35, 27] width 26 height 54
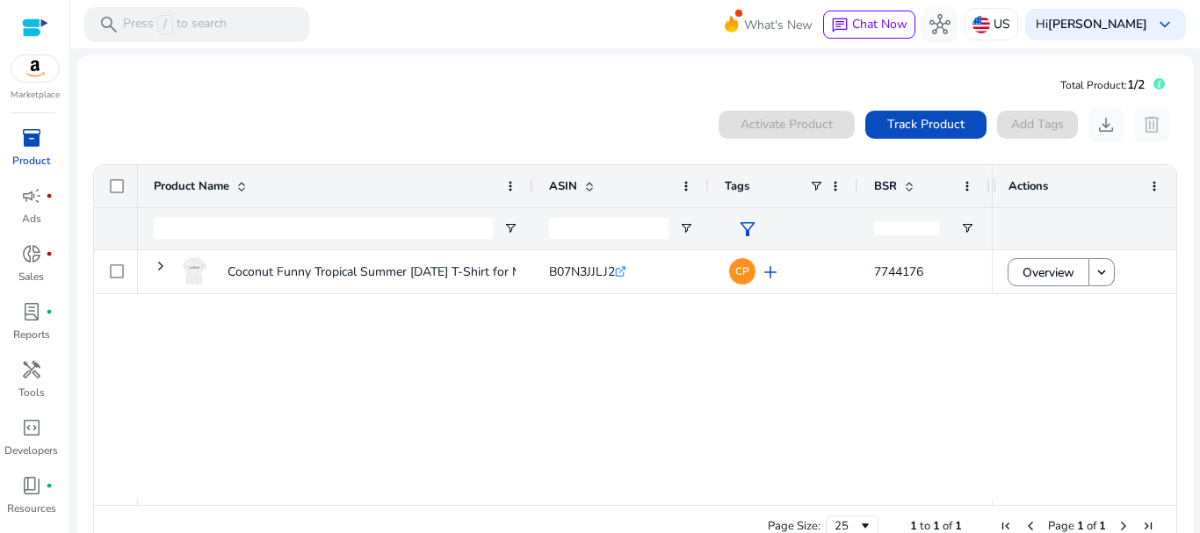
click at [37, 27] on div at bounding box center [35, 28] width 26 height 20
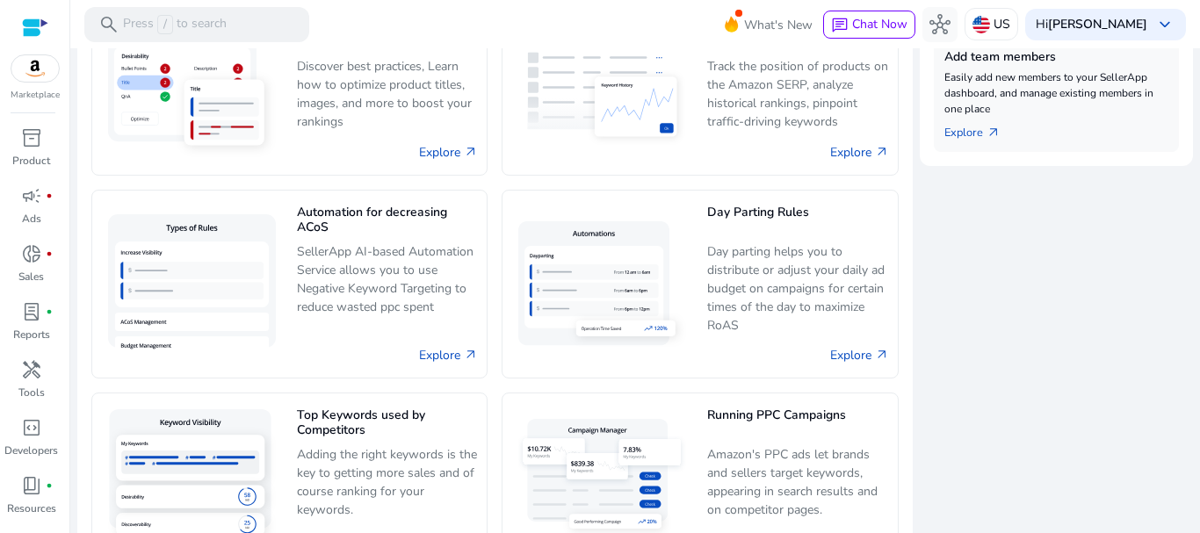
scroll to position [1127, 0]
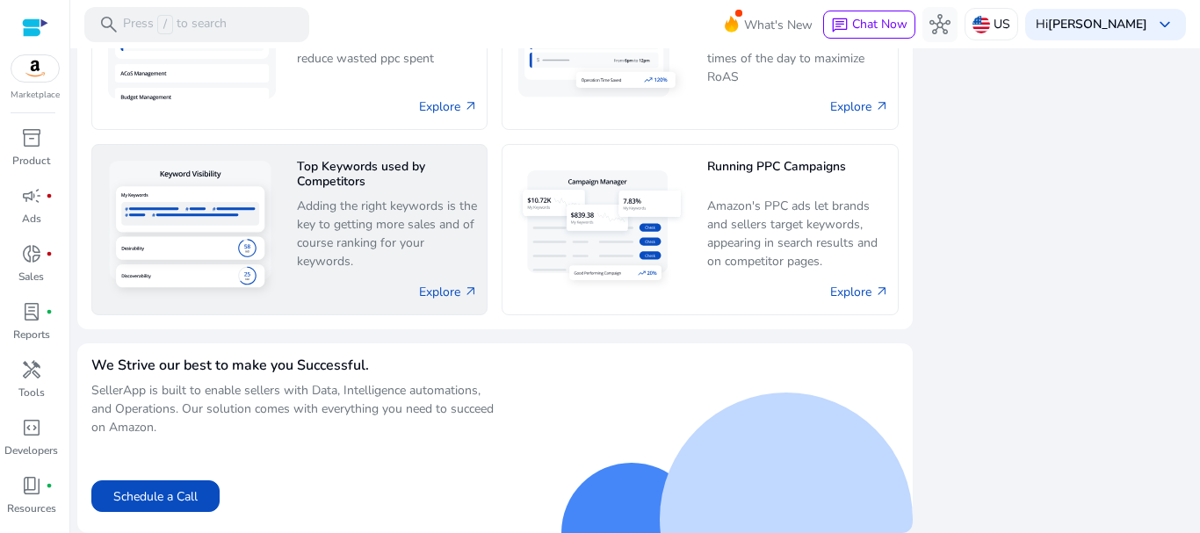
drag, startPoint x: 436, startPoint y: 295, endPoint x: 344, endPoint y: 301, distance: 91.5
click at [344, 301] on div "Explore arrow_outward" at bounding box center [388, 292] width 182 height 30
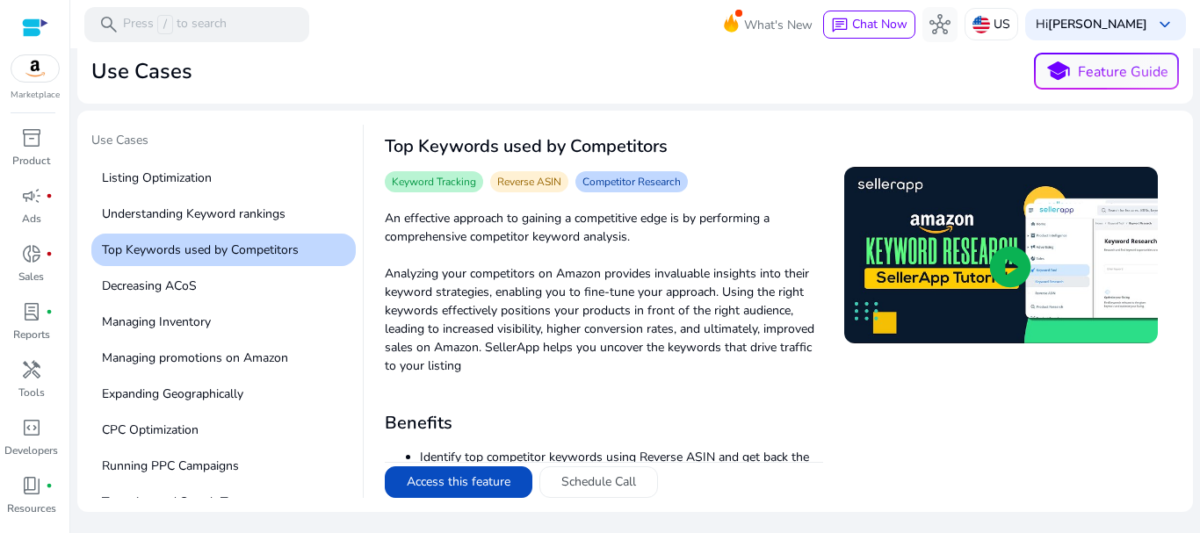
click at [285, 251] on p "Top Keywords used by Competitors" at bounding box center [223, 250] width 264 height 32
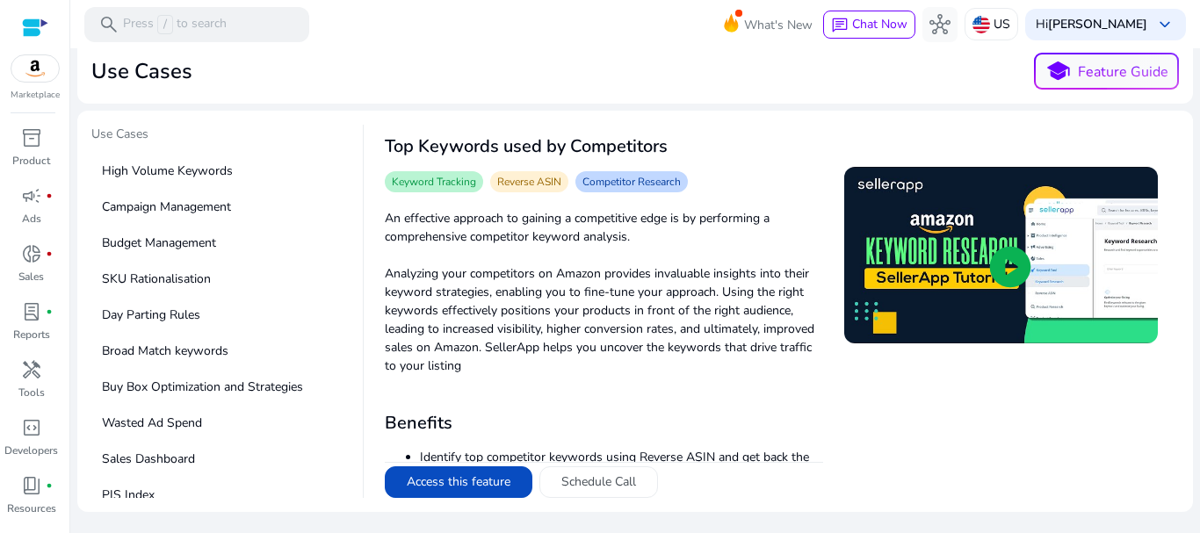
scroll to position [632, 0]
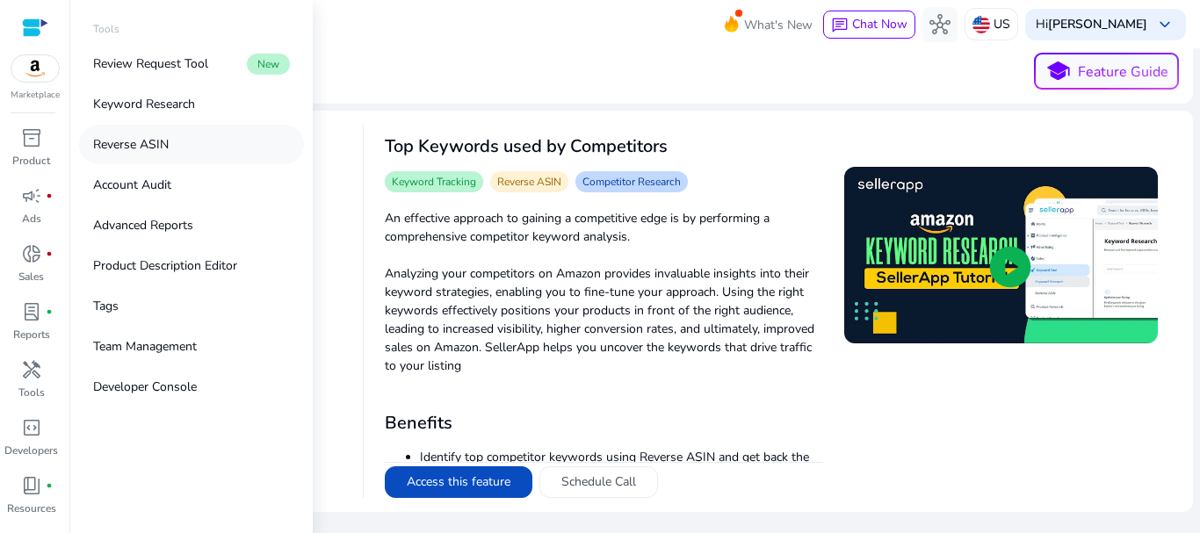
click at [133, 142] on p "Reverse ASIN" at bounding box center [131, 144] width 76 height 18
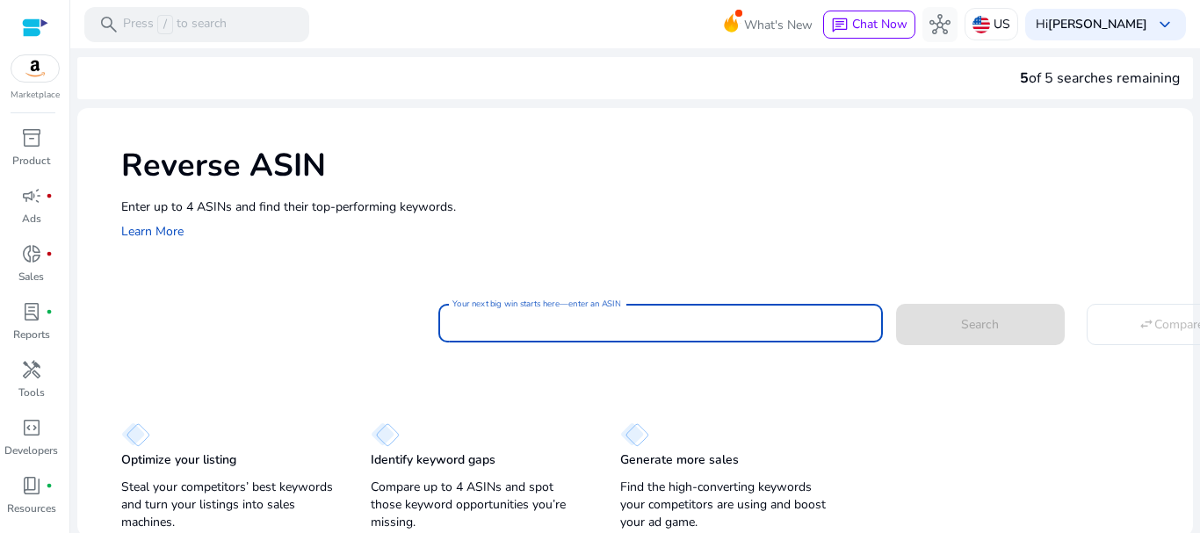
click at [503, 326] on input "Your next big win starts here—enter an ASIN" at bounding box center [660, 323] width 416 height 19
paste input "**********"
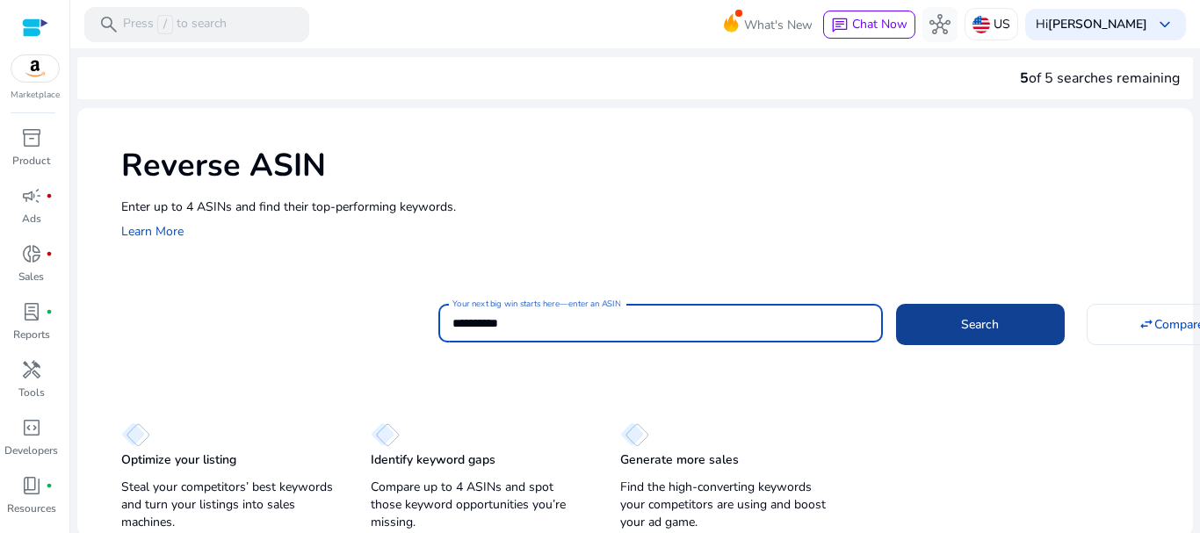
type input "**********"
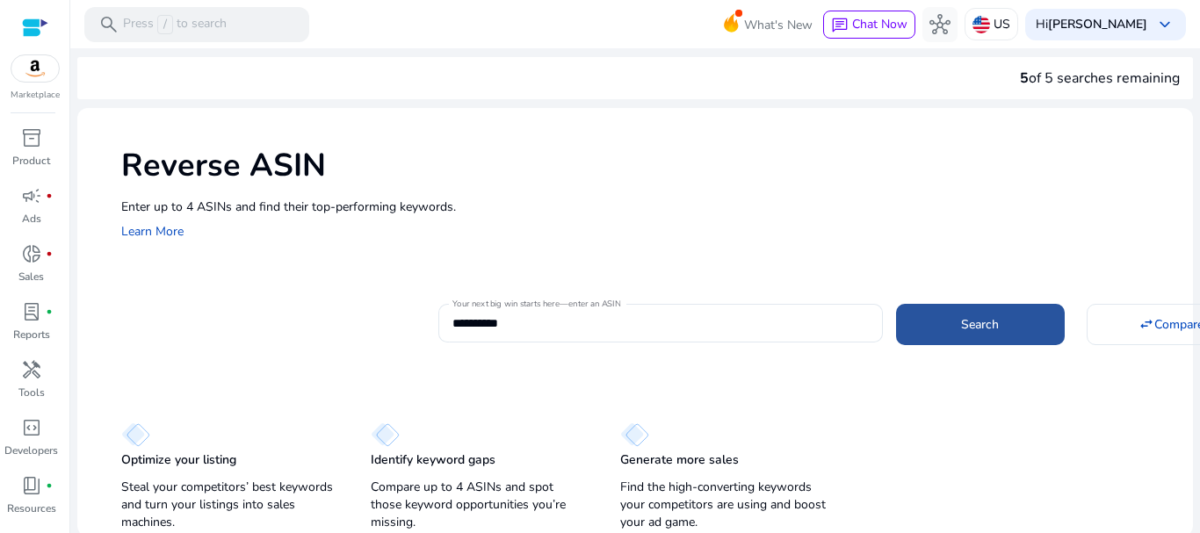
click at [964, 321] on span "Search" at bounding box center [980, 324] width 38 height 18
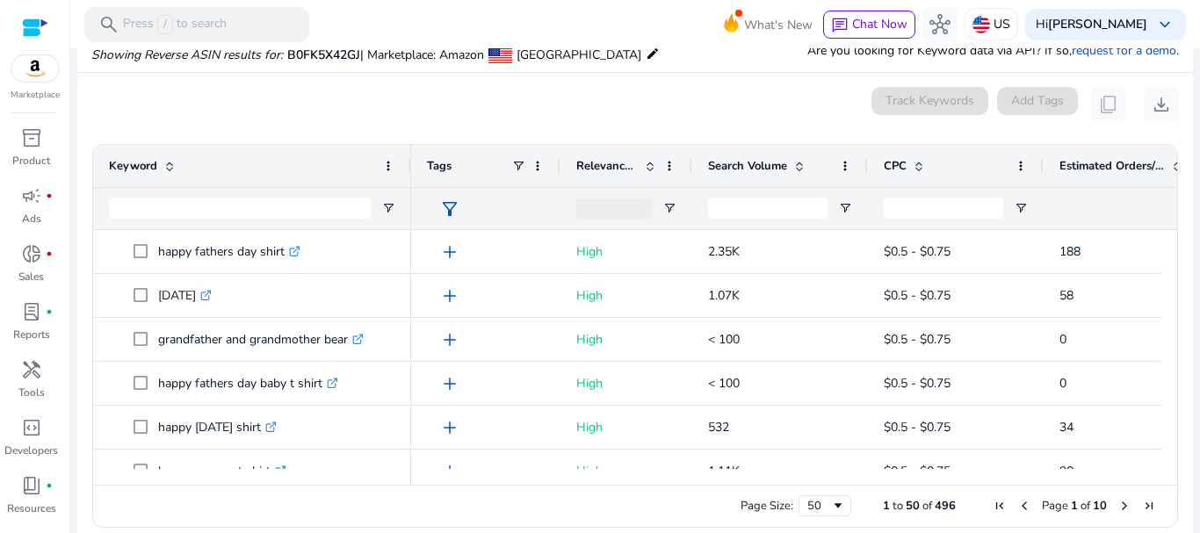
drag, startPoint x: 354, startPoint y: 168, endPoint x: 408, endPoint y: 177, distance: 55.3
click at [408, 177] on div at bounding box center [410, 166] width 7 height 42
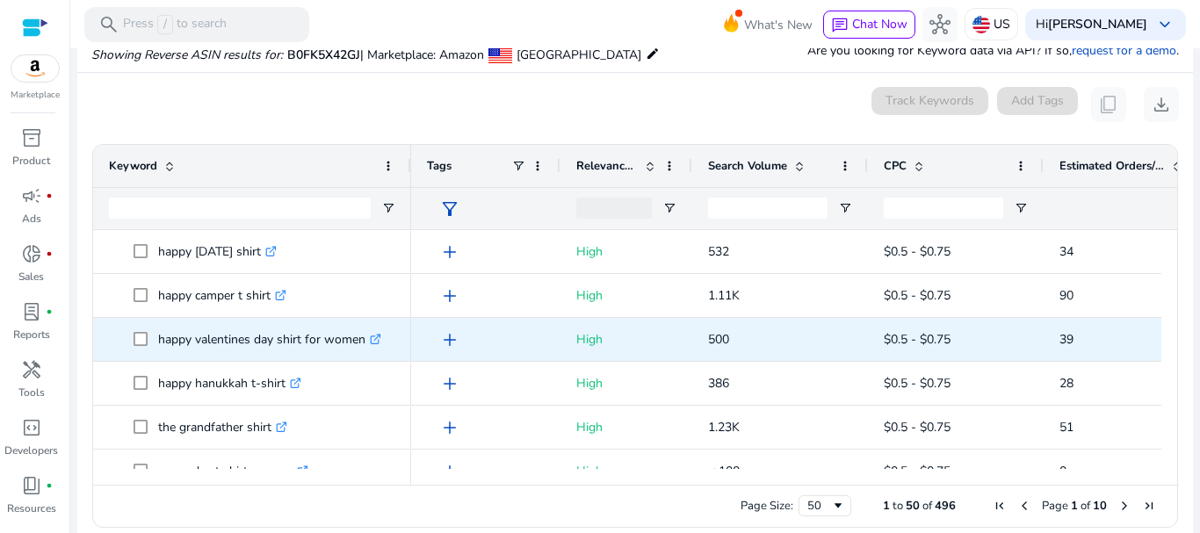
scroll to position [1757, 0]
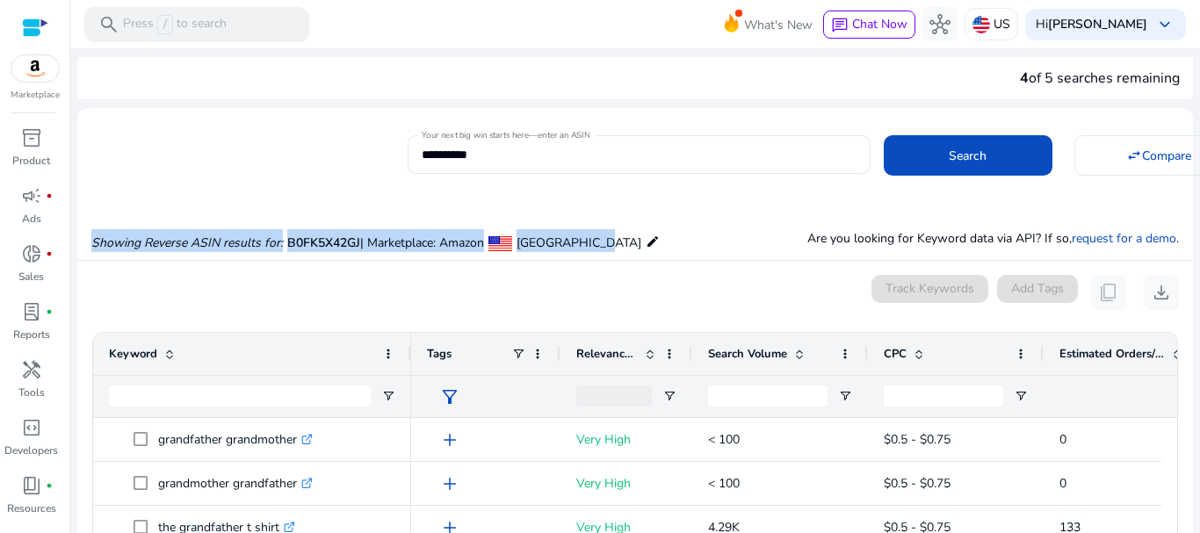
drag, startPoint x: 667, startPoint y: 238, endPoint x: 92, endPoint y: 239, distance: 574.4
click at [92, 239] on div "Showing Reverse ASIN results for: B0FK5X42GJ | Marketplace: Amazon [GEOGRAPHIC_…" at bounding box center [634, 224] width 1115 height 72
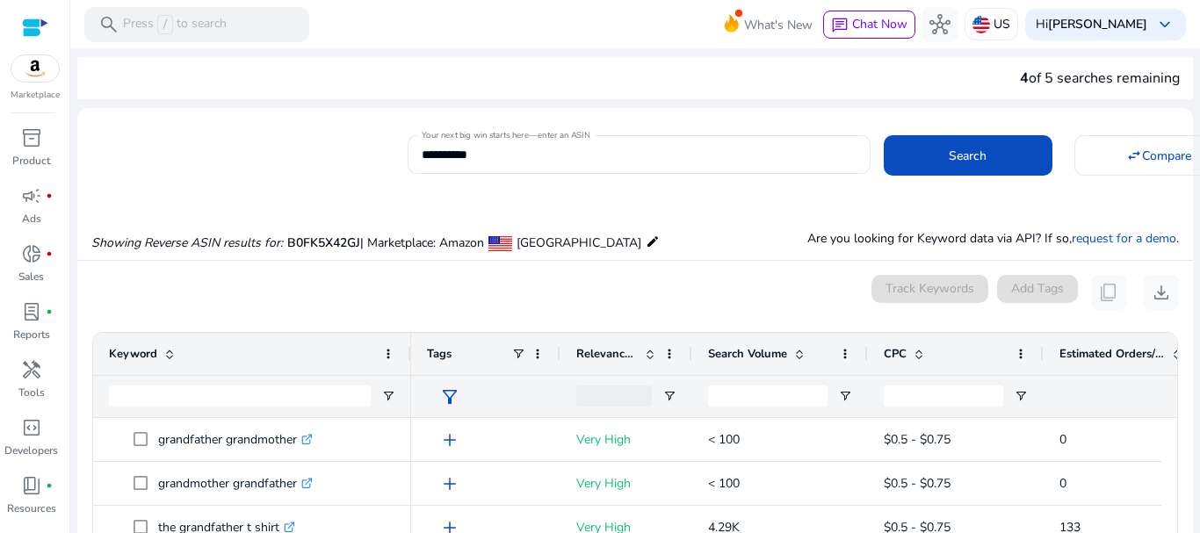
click at [732, 198] on div "Showing Reverse ASIN results for: B0FK5X42GJ | Marketplace: Amazon [GEOGRAPHIC_…" at bounding box center [634, 224] width 1115 height 72
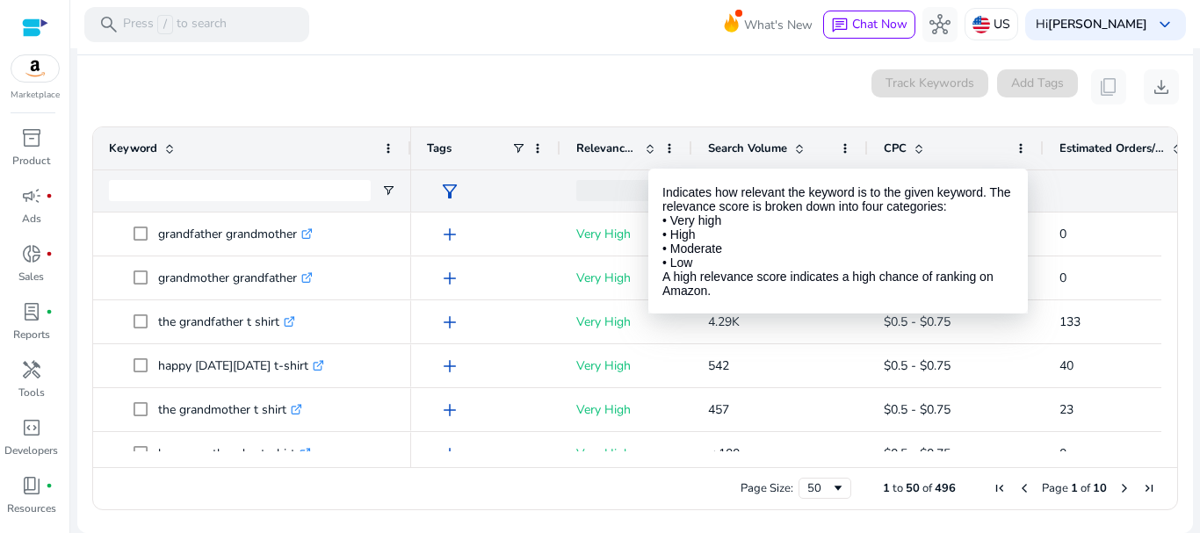
click at [650, 144] on span at bounding box center [650, 148] width 14 height 14
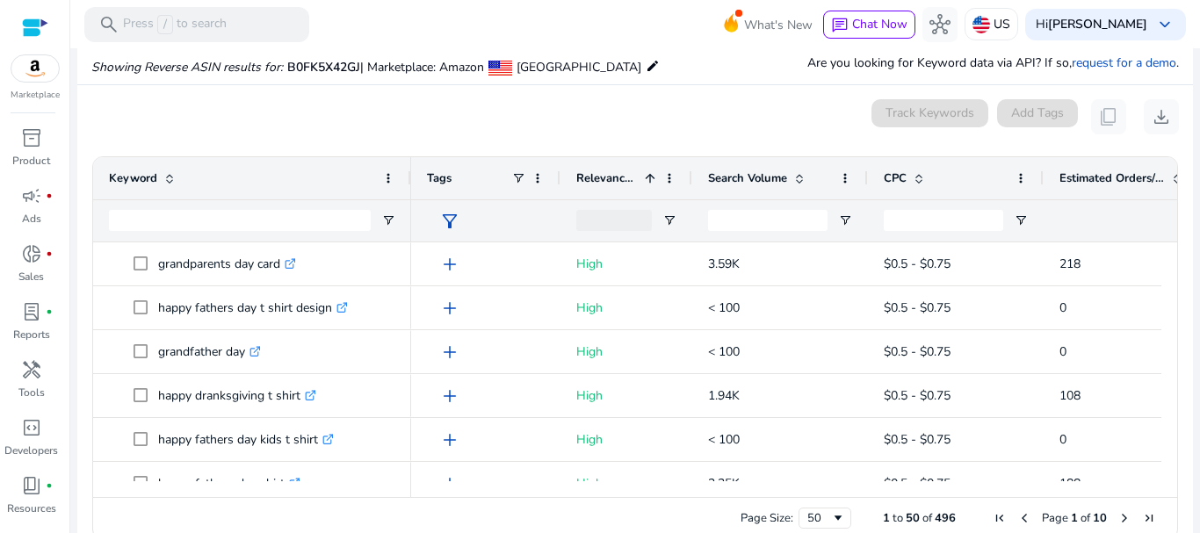
click at [650, 179] on span at bounding box center [650, 178] width 14 height 14
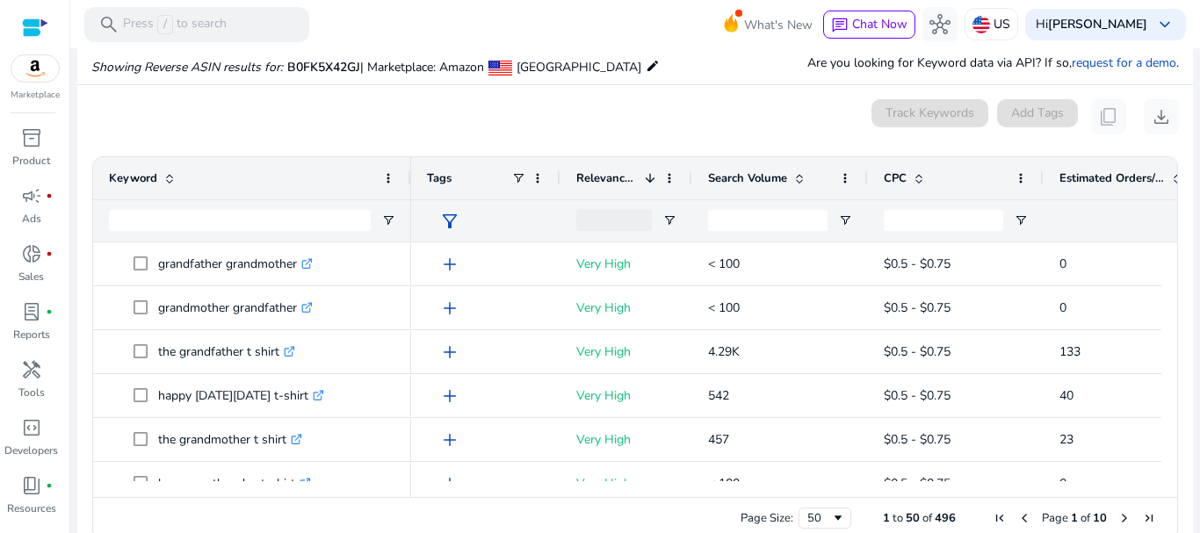
click at [650, 179] on span at bounding box center [650, 178] width 14 height 14
click at [650, 177] on span at bounding box center [650, 178] width 14 height 14
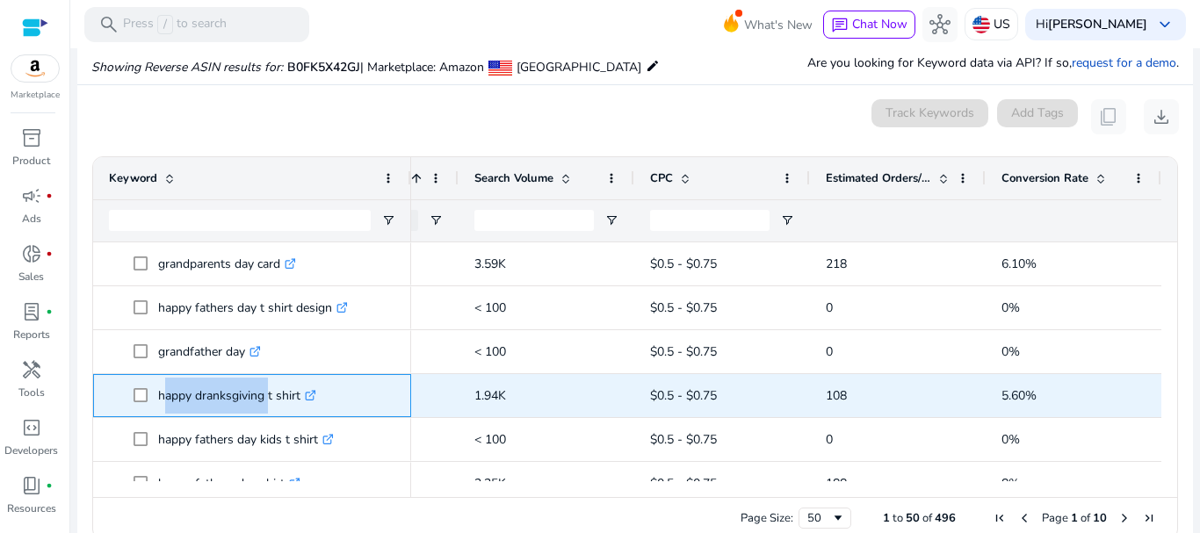
drag, startPoint x: 158, startPoint y: 413, endPoint x: 266, endPoint y: 403, distance: 108.5
click at [266, 403] on p "happy dranksgiving t shirt .st0{fill:#2c8af8}" at bounding box center [237, 396] width 158 height 36
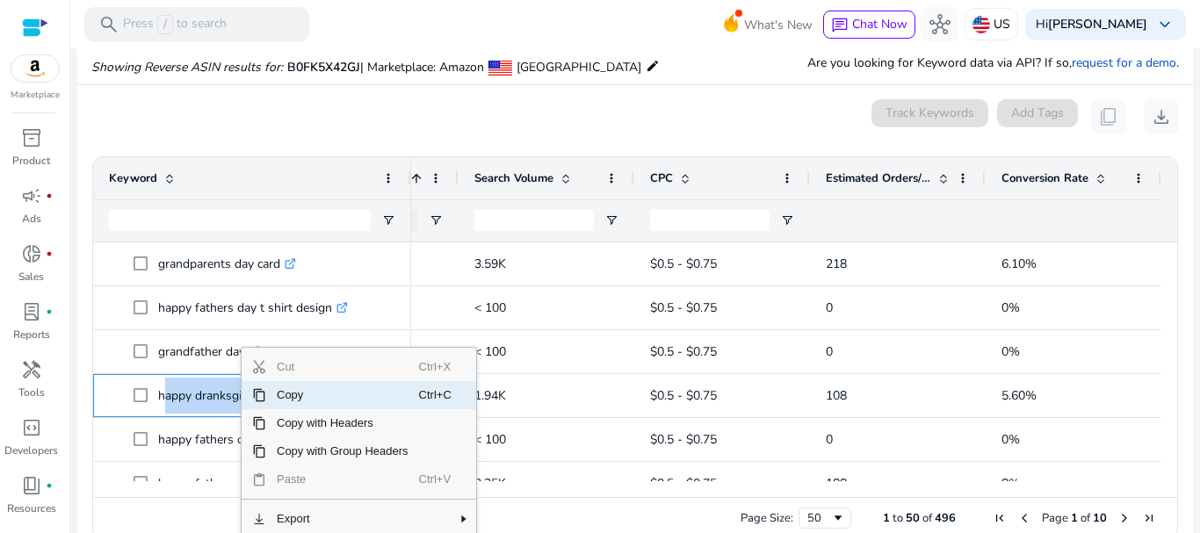
click at [295, 395] on span "Copy" at bounding box center [342, 395] width 153 height 28
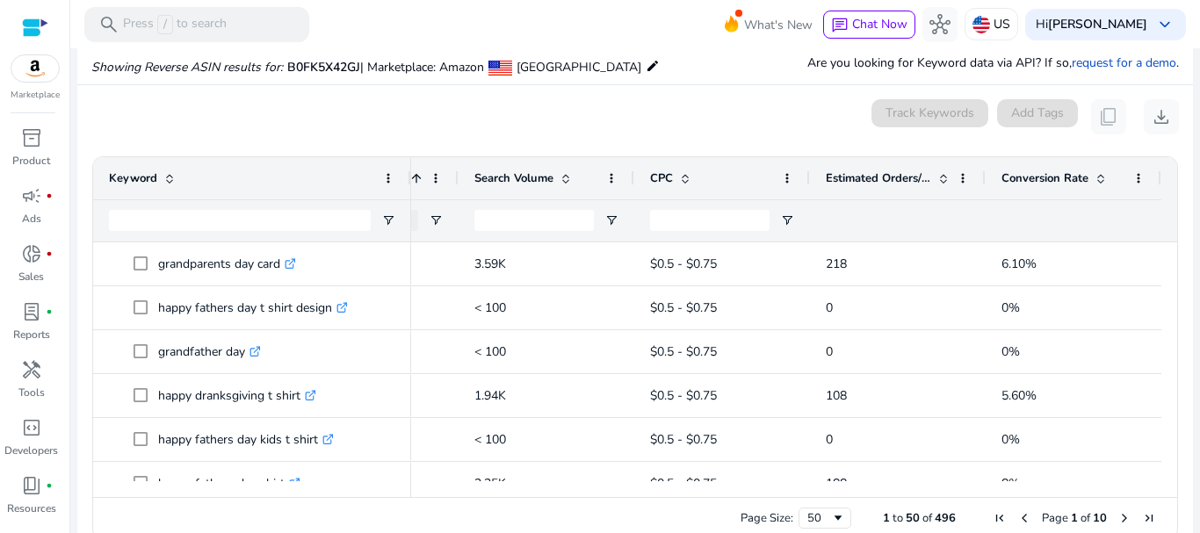
click at [282, 123] on div "0 keyword(s) selected Track Keywords Add Tags content_copy download" at bounding box center [634, 116] width 1087 height 35
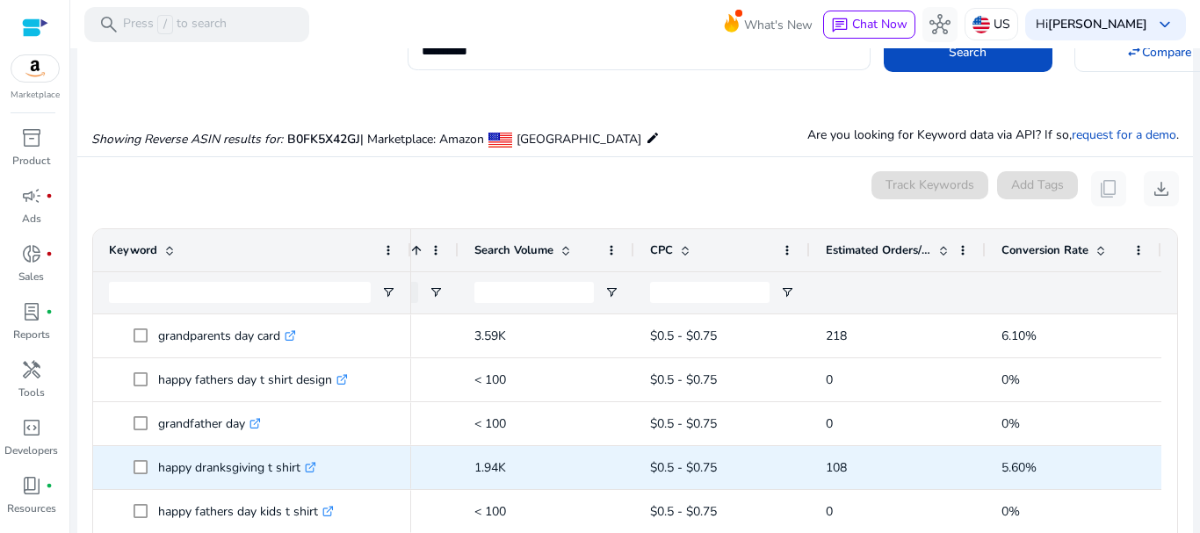
scroll to position [206, 0]
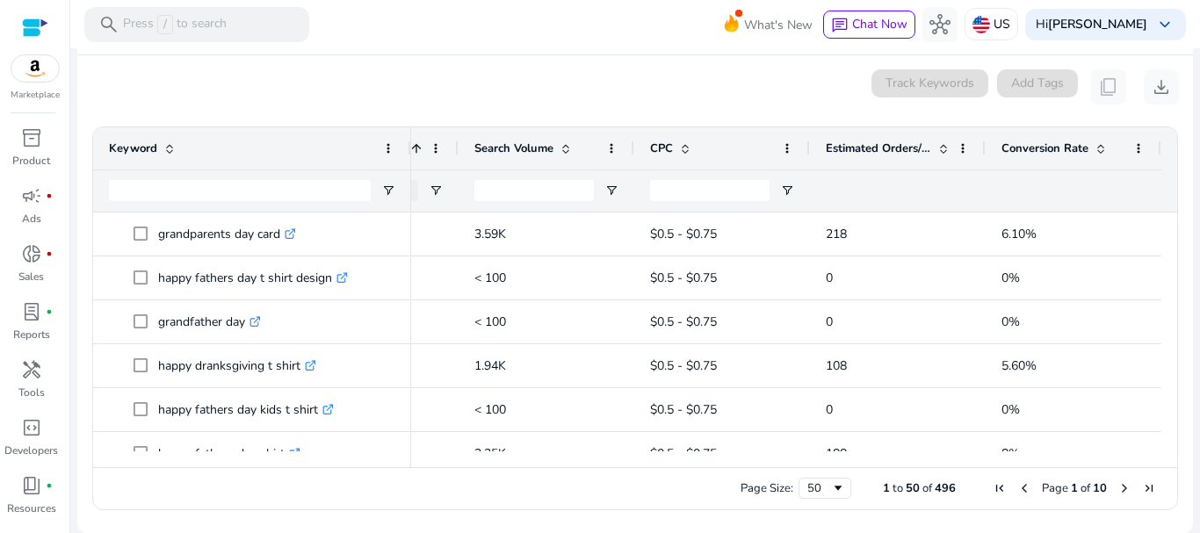
drag, startPoint x: 747, startPoint y: 472, endPoint x: 513, endPoint y: 477, distance: 234.6
click at [513, 477] on div "Page Size: 50 1 to 50 of 496 Page 1 of 10" at bounding box center [635, 488] width 1084 height 42
click at [834, 493] on span "Page Size" at bounding box center [838, 488] width 14 height 14
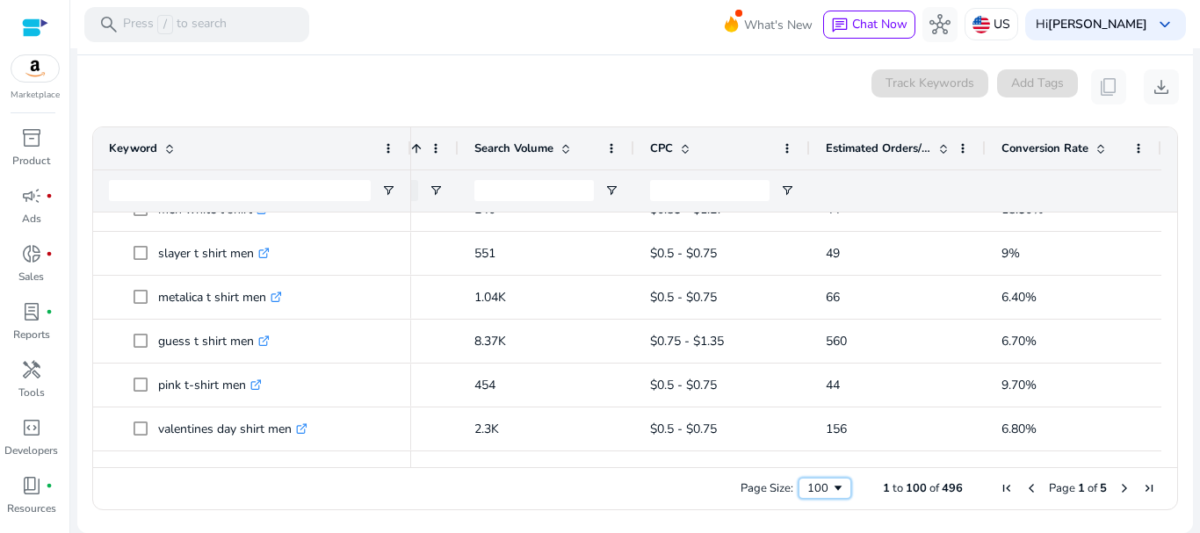
scroll to position [0, 0]
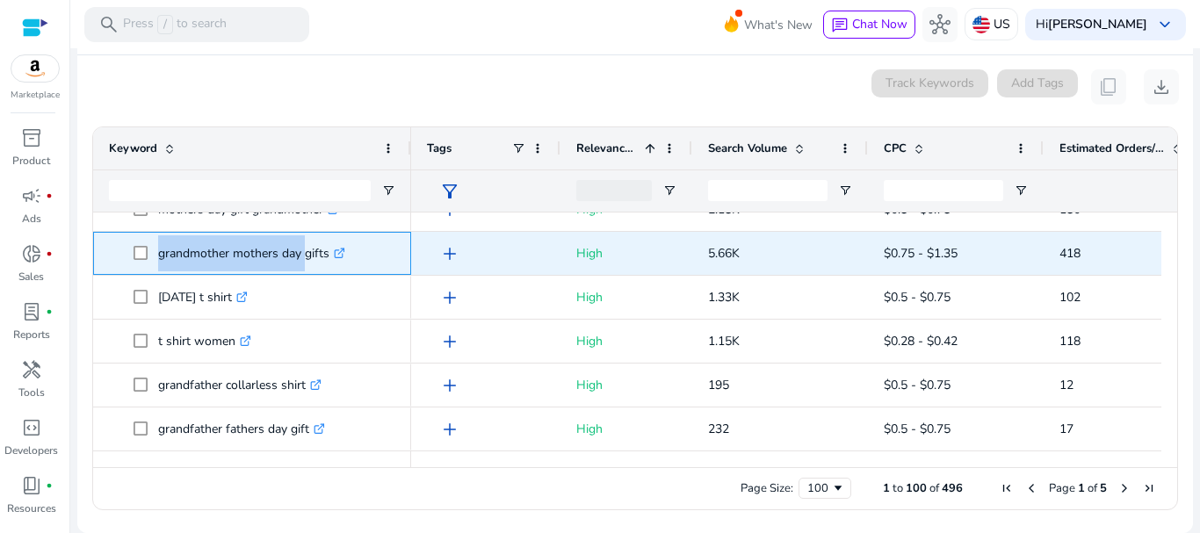
drag, startPoint x: 155, startPoint y: 245, endPoint x: 302, endPoint y: 261, distance: 148.4
click at [302, 261] on span "grandmother mothers day gifts .st0{fill:#2c8af8}" at bounding box center [265, 253] width 262 height 36
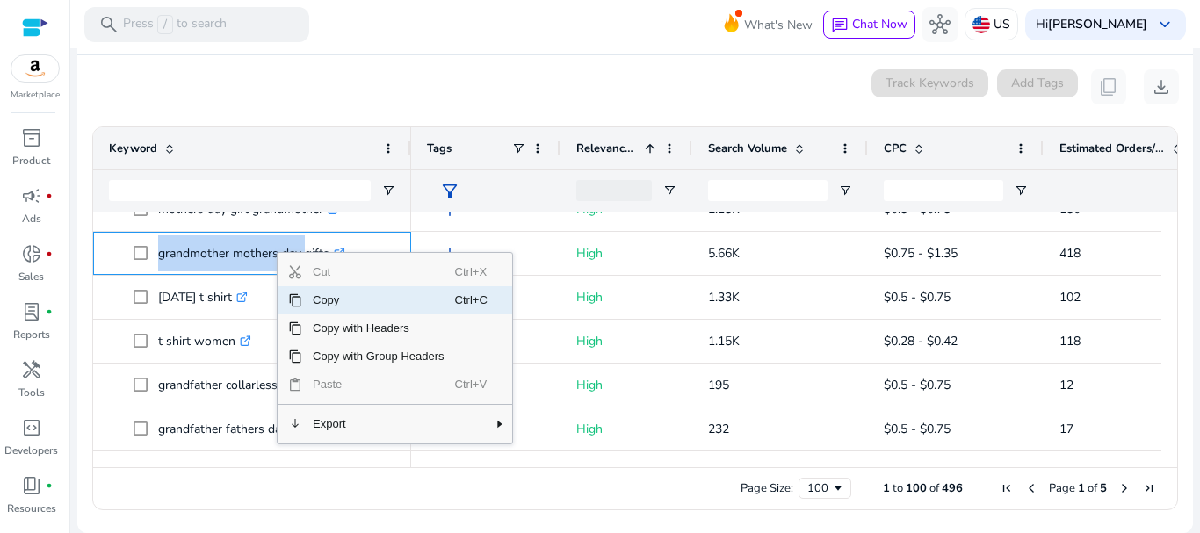
click at [322, 301] on span "Copy" at bounding box center [378, 300] width 153 height 28
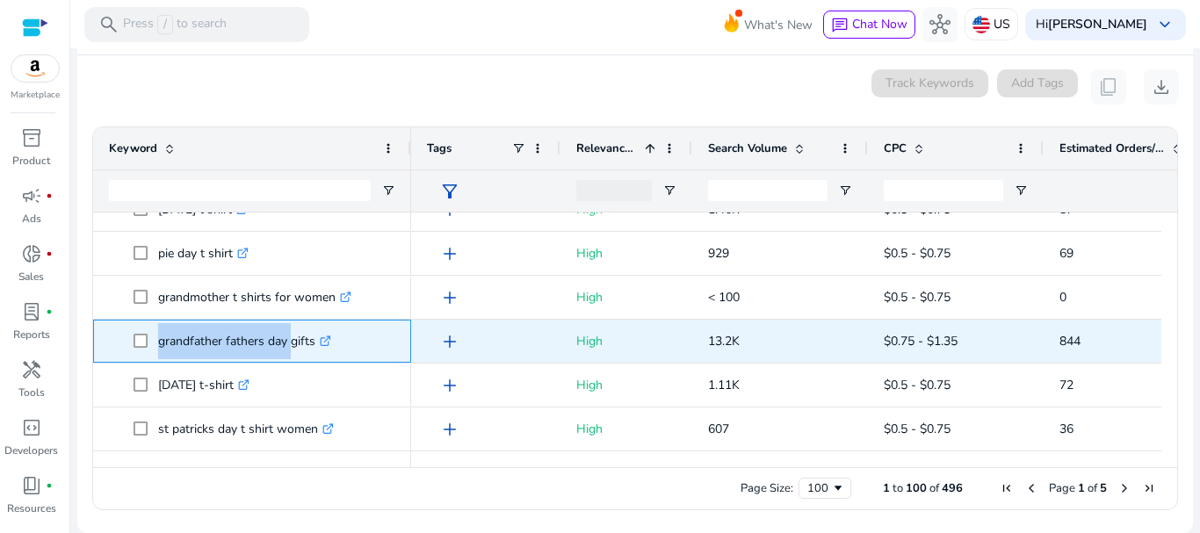
drag, startPoint x: 148, startPoint y: 326, endPoint x: 287, endPoint y: 344, distance: 140.0
click at [287, 344] on span "grandfather fathers day gifts .st0{fill:#2c8af8}" at bounding box center [265, 341] width 262 height 36
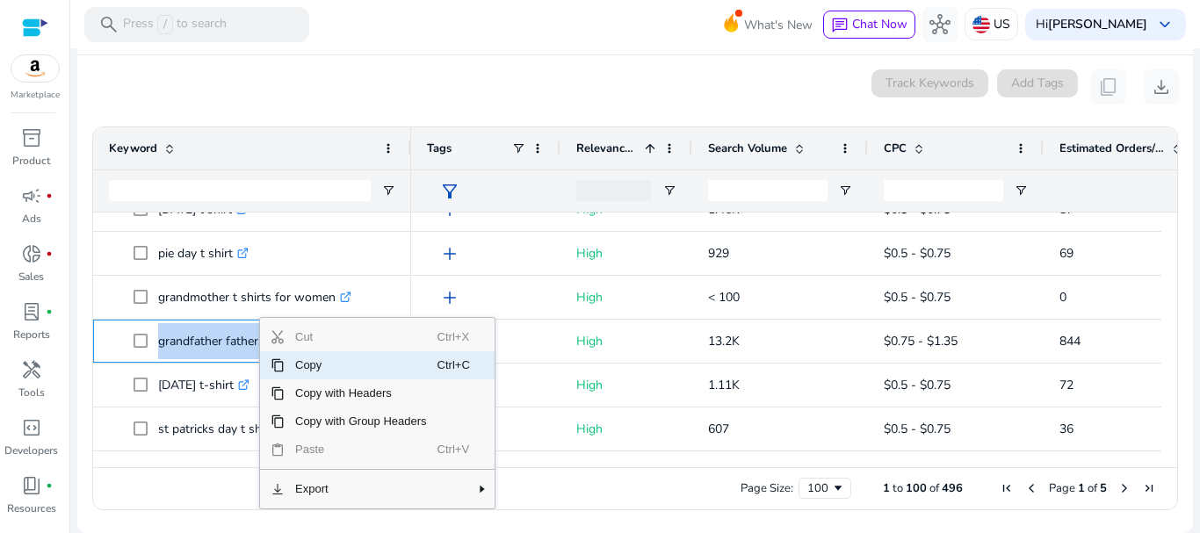
click at [315, 365] on span "Copy" at bounding box center [361, 365] width 153 height 28
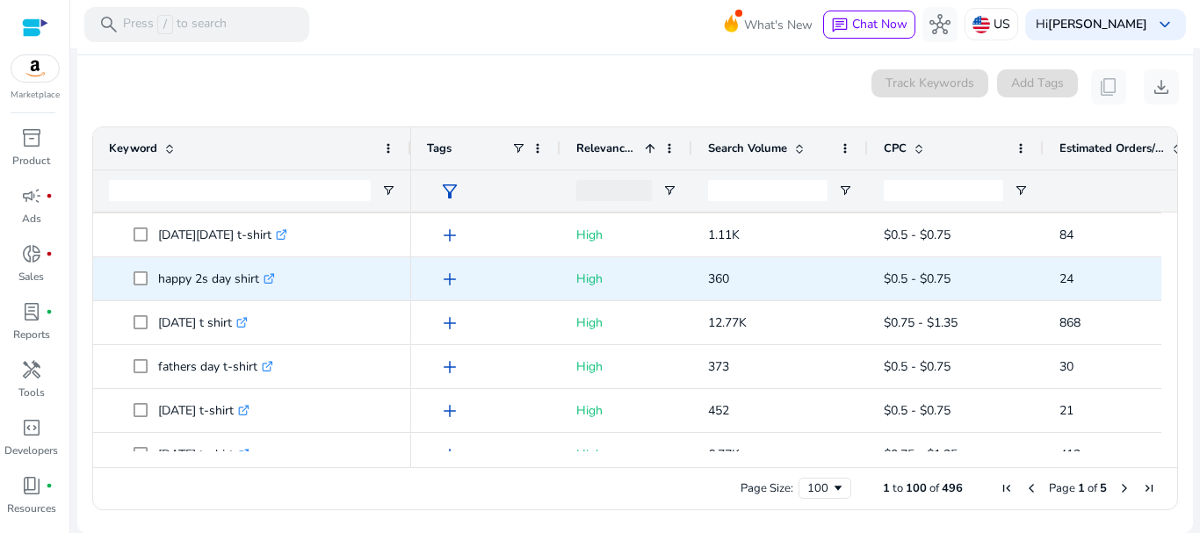
scroll to position [991, 0]
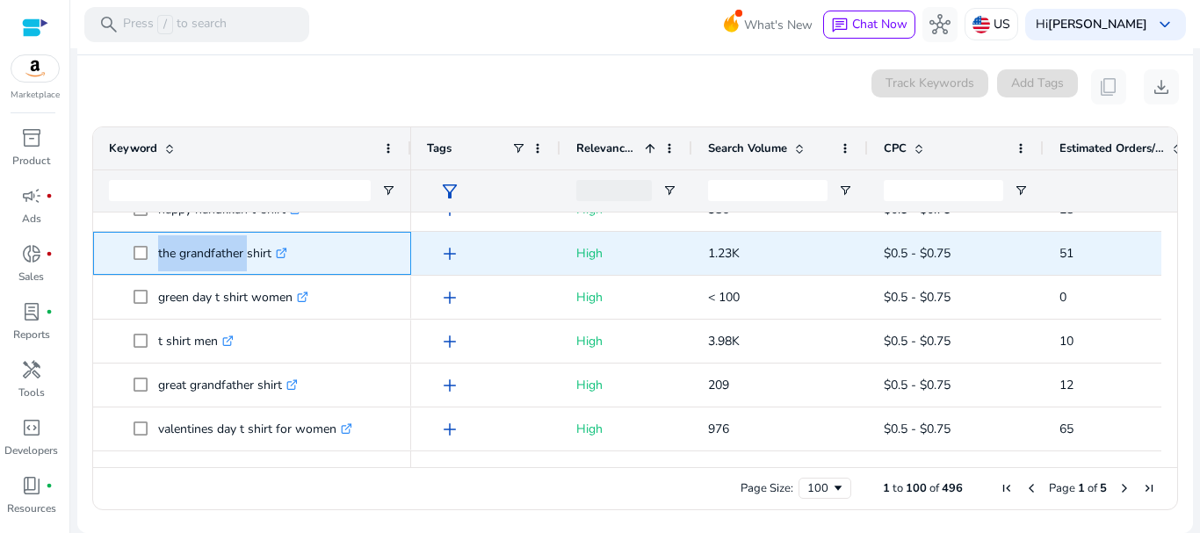
drag, startPoint x: 151, startPoint y: 263, endPoint x: 243, endPoint y: 262, distance: 92.2
click at [243, 262] on span "the grandfather shirt .st0{fill:#2c8af8}" at bounding box center [265, 253] width 262 height 36
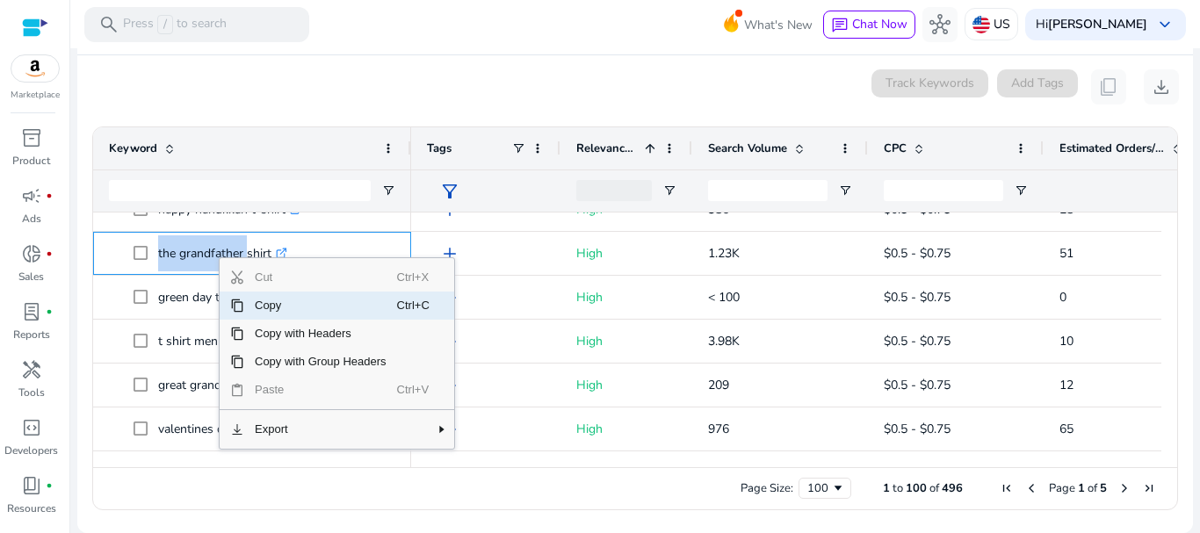
click at [262, 298] on span "Copy" at bounding box center [320, 306] width 153 height 28
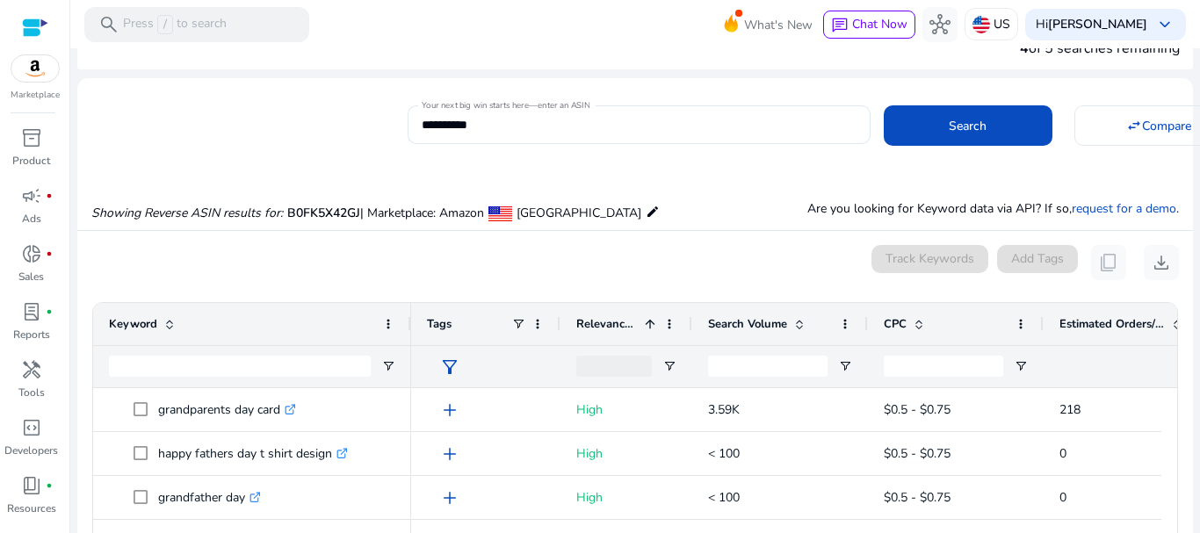
click at [249, 247] on div "0 keyword(s) selected Track Keywords Add Tags content_copy download" at bounding box center [634, 262] width 1087 height 35
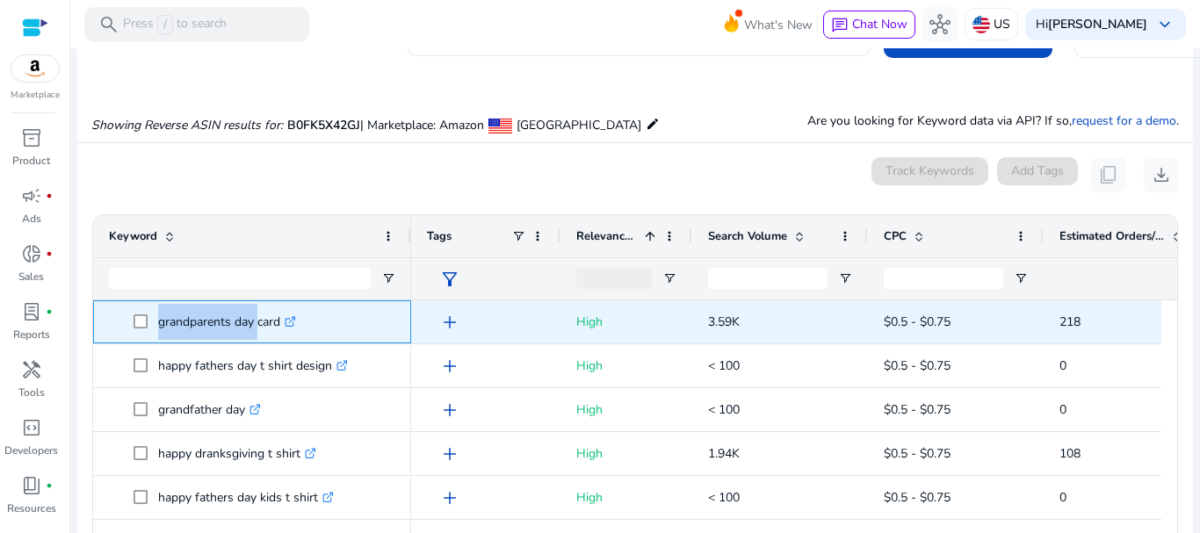
drag, startPoint x: 154, startPoint y: 314, endPoint x: 254, endPoint y: 326, distance: 100.8
click at [254, 326] on span "grandparents day card .st0{fill:#2c8af8}" at bounding box center [265, 322] width 262 height 36
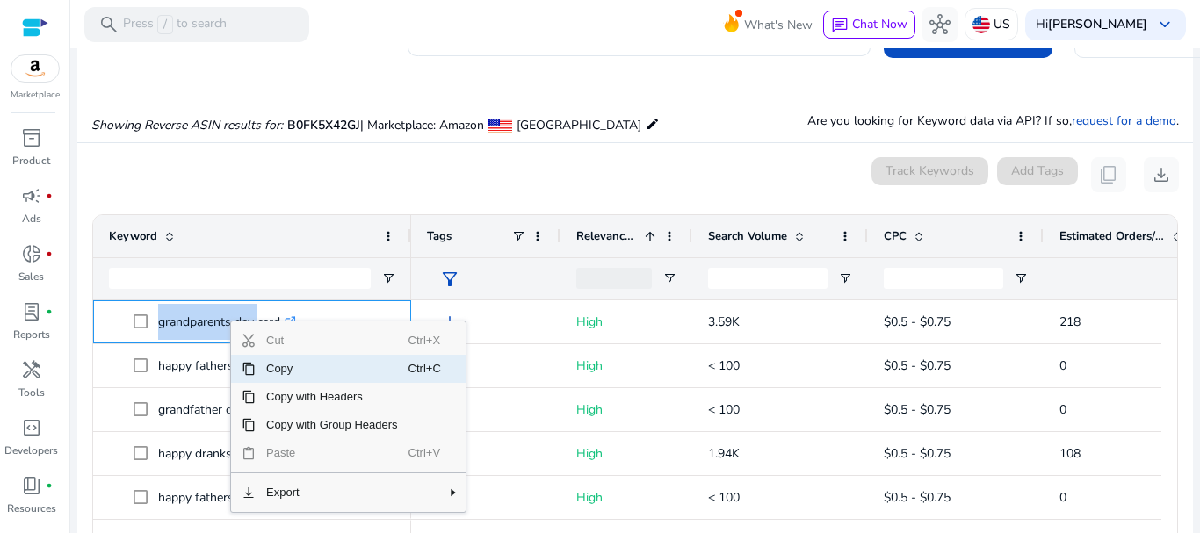
click at [293, 372] on span "Copy" at bounding box center [332, 369] width 153 height 28
